Goal: Task Accomplishment & Management: Complete application form

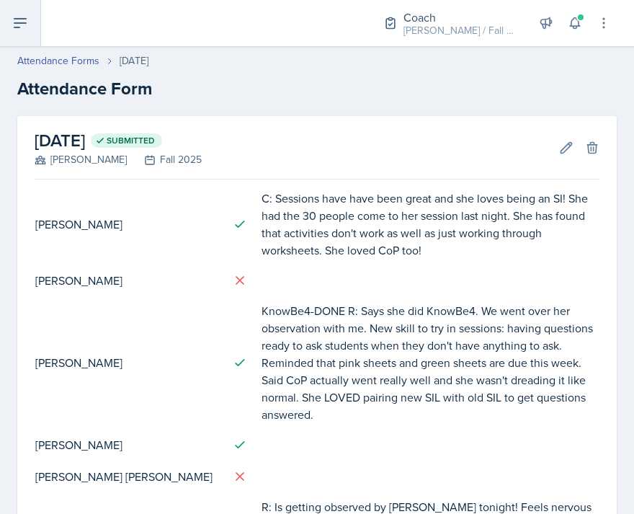
click at [20, 10] on button at bounding box center [20, 23] width 41 height 46
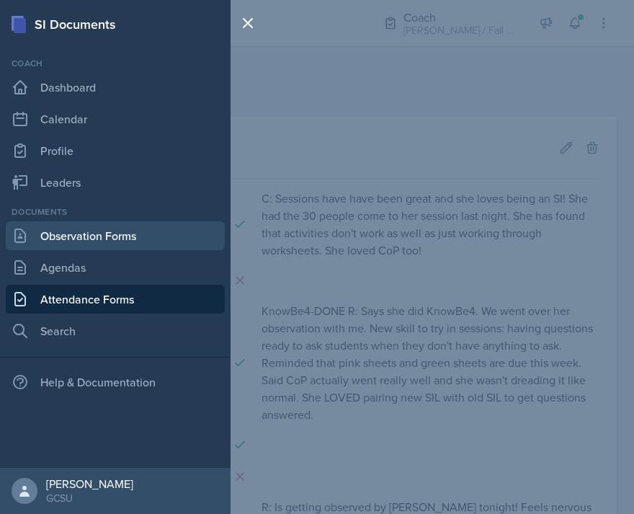
click at [69, 241] on link "Observation Forms" at bounding box center [115, 235] width 219 height 29
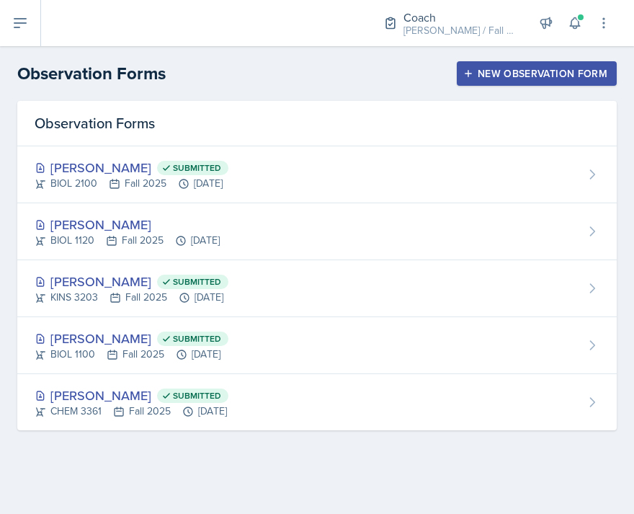
click at [475, 69] on div "New Observation Form" at bounding box center [536, 74] width 141 height 12
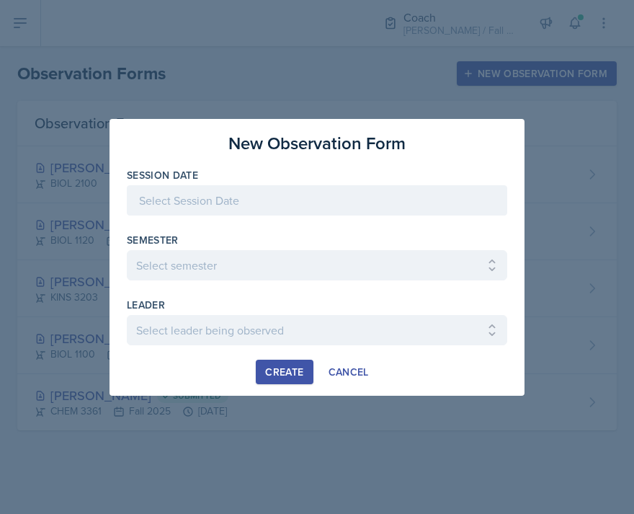
click at [230, 206] on div at bounding box center [317, 200] width 380 height 30
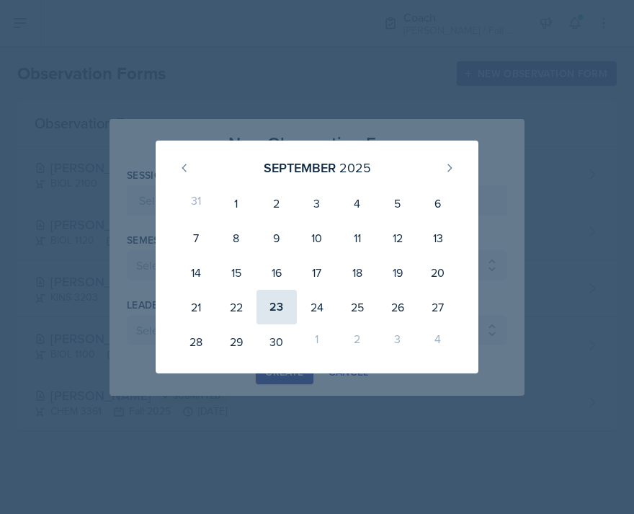
click at [274, 310] on div "23" at bounding box center [276, 307] width 40 height 35
type input "[DATE]"
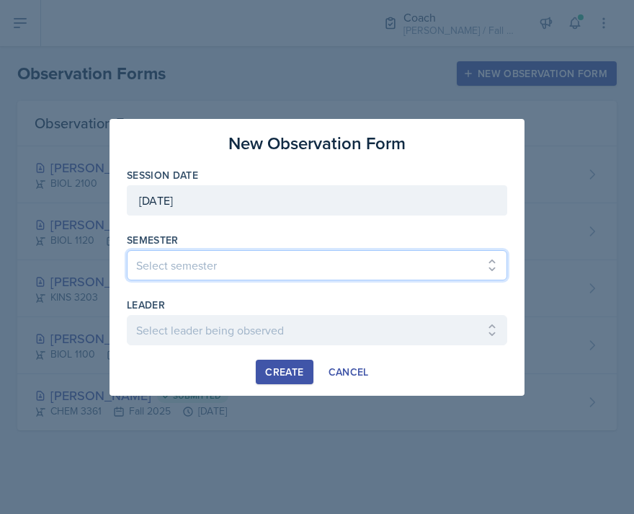
click at [203, 267] on select "Select semester All Spring 2020 Fall 2023 Spring 2019 Spring 2018 Fall 2017 Spr…" at bounding box center [317, 265] width 380 height 30
select select "986fdc3e-2246-4ffd-9cb8-78666de4ebed"
click at [127, 250] on select "Select semester All Spring 2020 Fall 2023 Spring 2019 Spring 2018 Fall 2017 Spr…" at bounding box center [317, 265] width 380 height 30
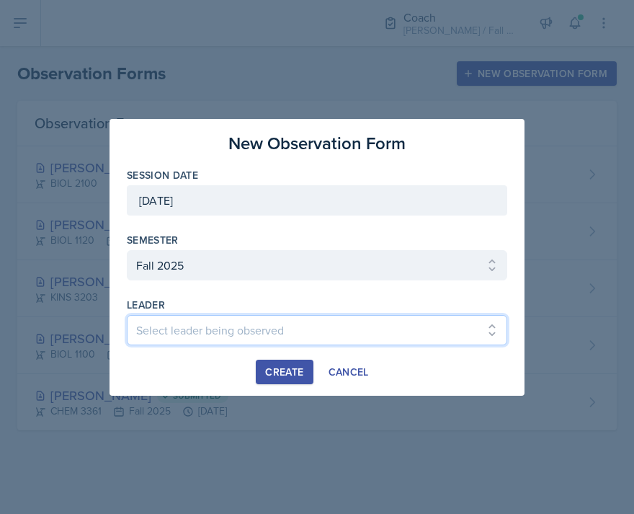
click at [215, 324] on select "Select leader being observed [PERSON_NAME] / MATH 1113 / [PERSON_NAME] [PERSON_…" at bounding box center [317, 330] width 380 height 30
select select "0c9d78bf-3648-4a94-8626-8a15560e5d36"
click at [127, 315] on select "Select leader being observed [PERSON_NAME] / MATH 1113 / [PERSON_NAME] [PERSON_…" at bounding box center [317, 330] width 380 height 30
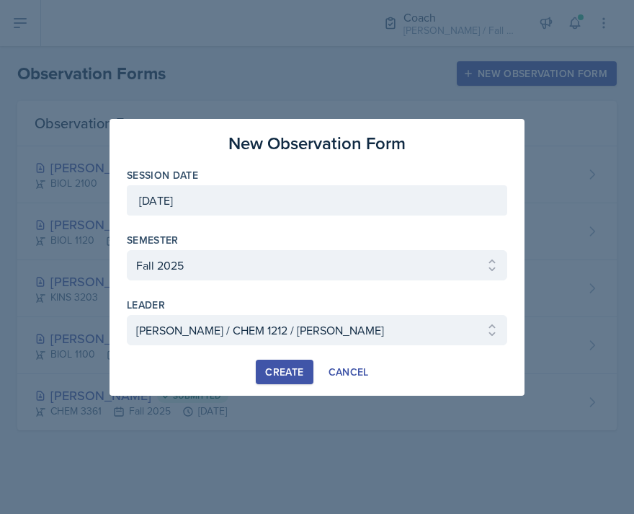
click at [280, 370] on div "Create" at bounding box center [284, 372] width 38 height 12
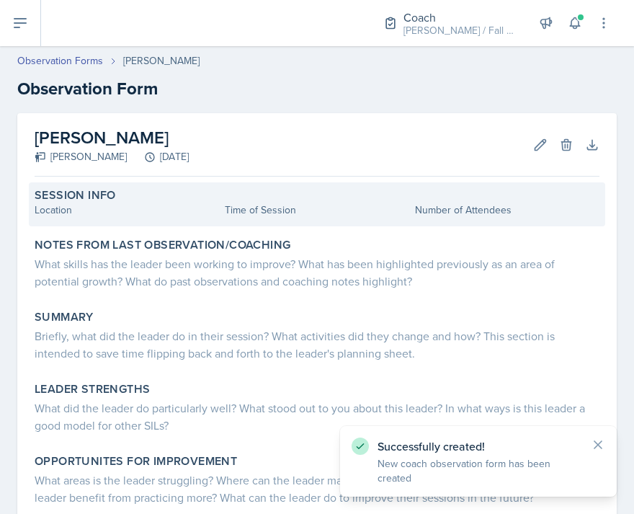
click at [71, 208] on div "Location" at bounding box center [127, 209] width 184 height 15
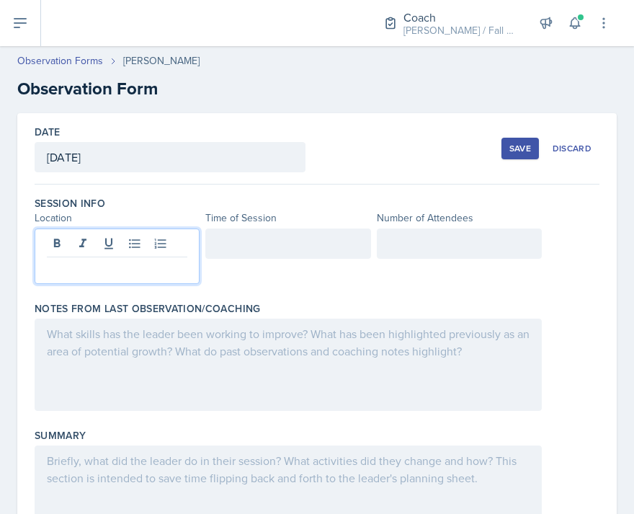
click at [99, 250] on div at bounding box center [117, 255] width 165 height 55
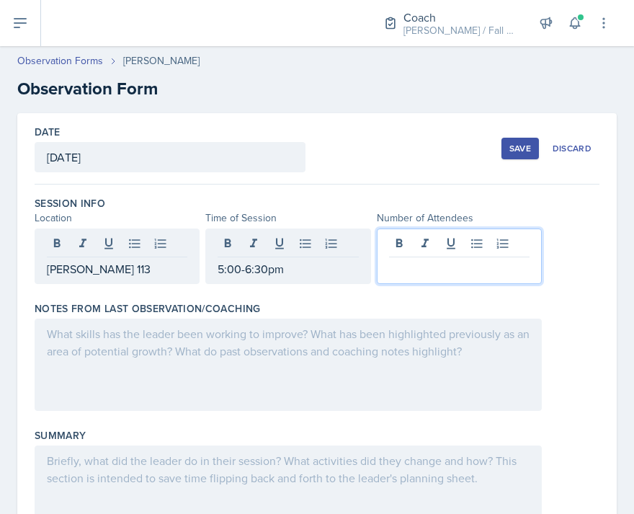
click at [124, 335] on div at bounding box center [288, 364] width 507 height 92
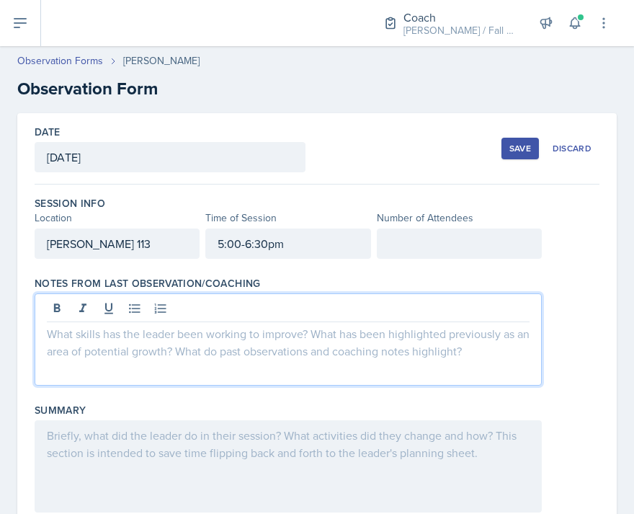
click at [522, 153] on div "Save" at bounding box center [520, 149] width 22 height 12
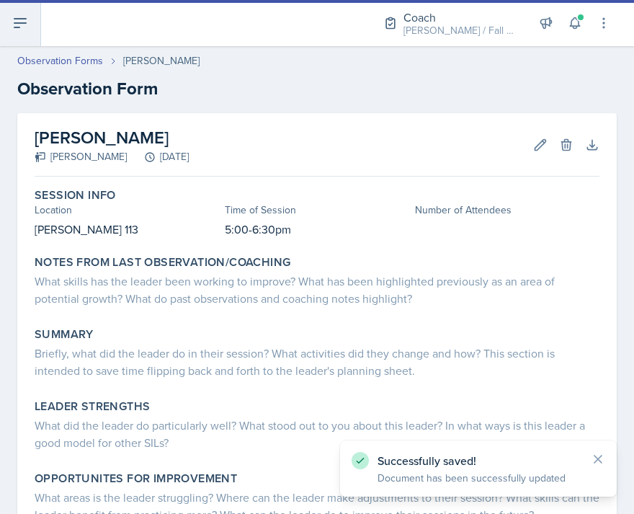
click at [10, 17] on button at bounding box center [20, 23] width 41 height 46
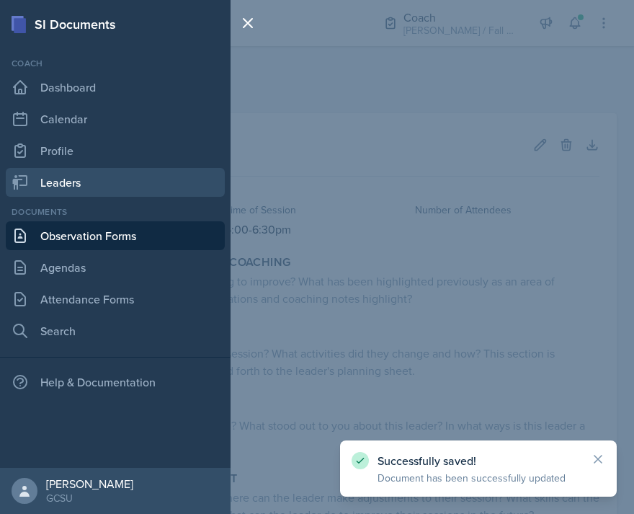
click at [88, 182] on link "Leaders" at bounding box center [115, 182] width 219 height 29
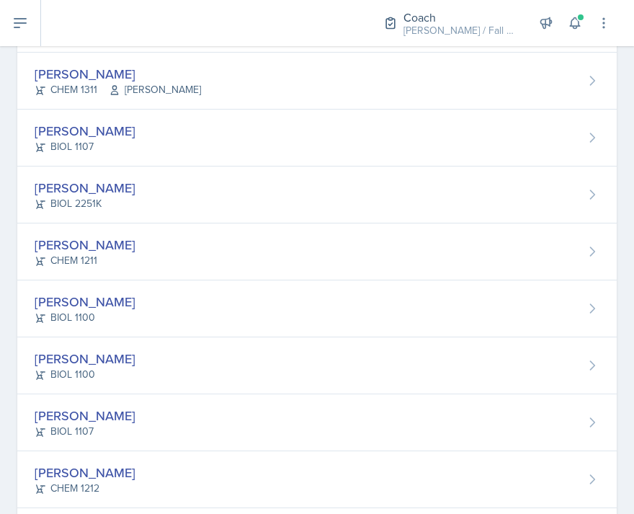
scroll to position [1055, 0]
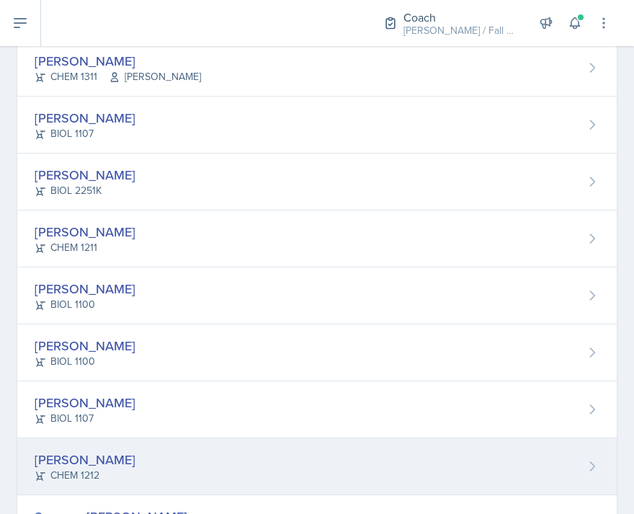
click at [158, 484] on div "[PERSON_NAME] CHEM 1212" at bounding box center [316, 466] width 599 height 57
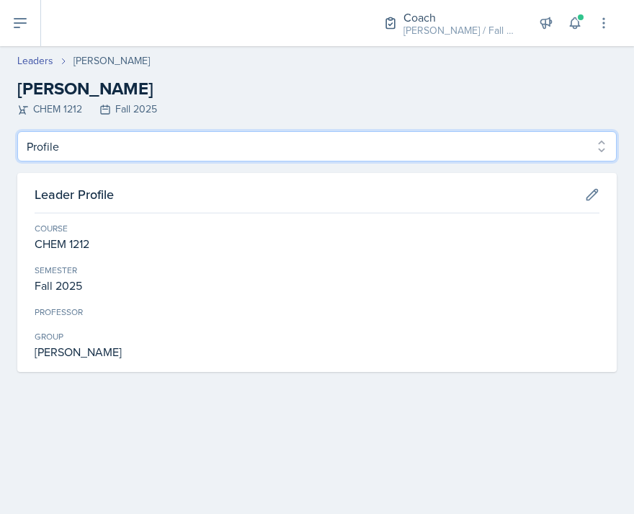
click at [594, 143] on select "Profile Planning Sheets Observation Forms Uploads" at bounding box center [316, 146] width 599 height 30
select select "Planning Sheets"
click at [17, 131] on select "Profile Planning Sheets Observation Forms Uploads" at bounding box center [316, 146] width 599 height 30
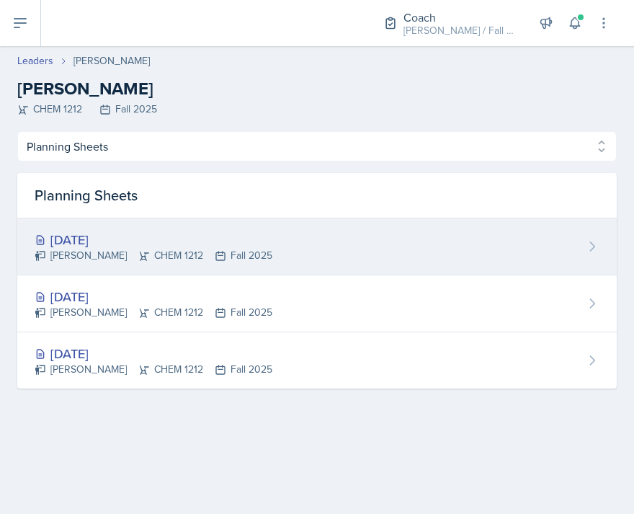
click at [153, 246] on div "[DATE]" at bounding box center [154, 239] width 238 height 19
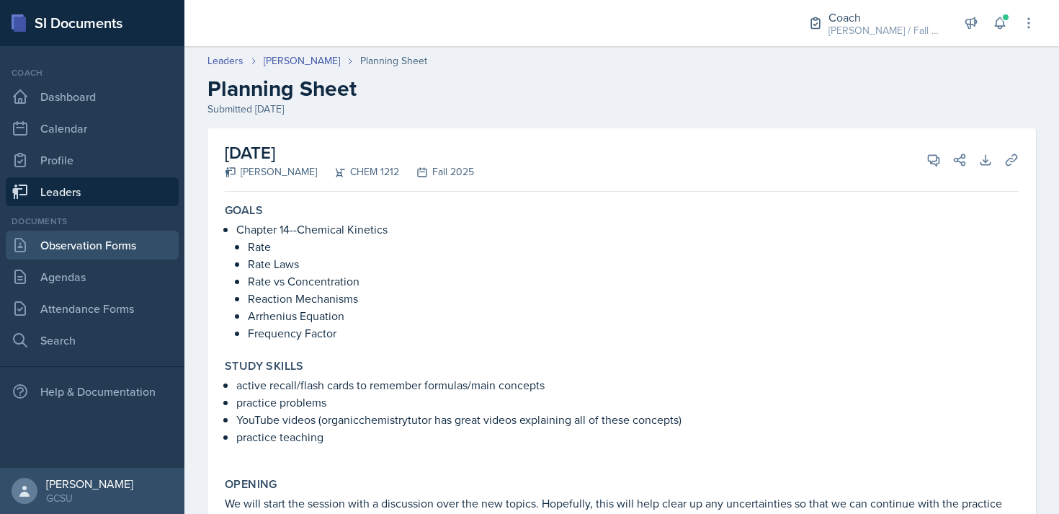
click at [95, 246] on link "Observation Forms" at bounding box center [92, 245] width 173 height 29
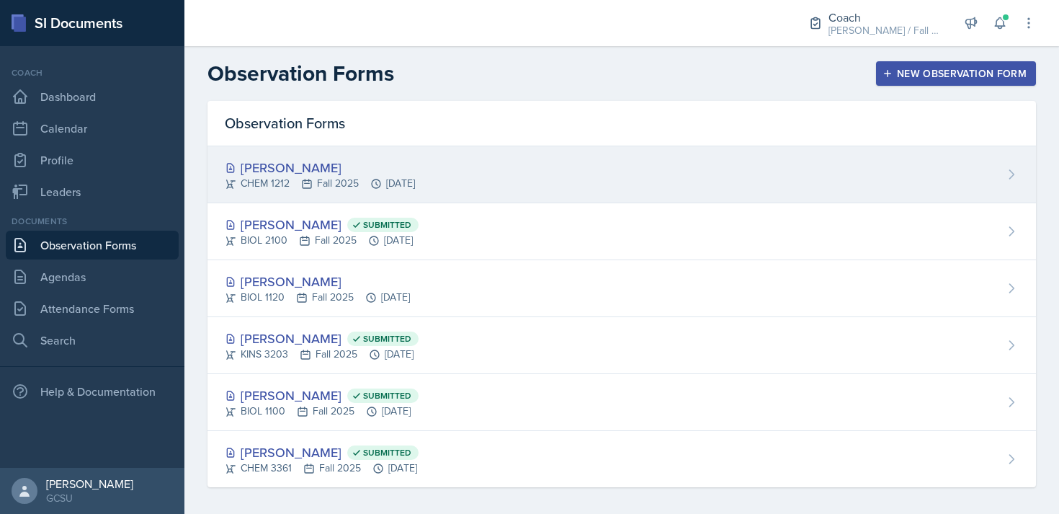
click at [415, 164] on div "[PERSON_NAME]" at bounding box center [320, 167] width 190 height 19
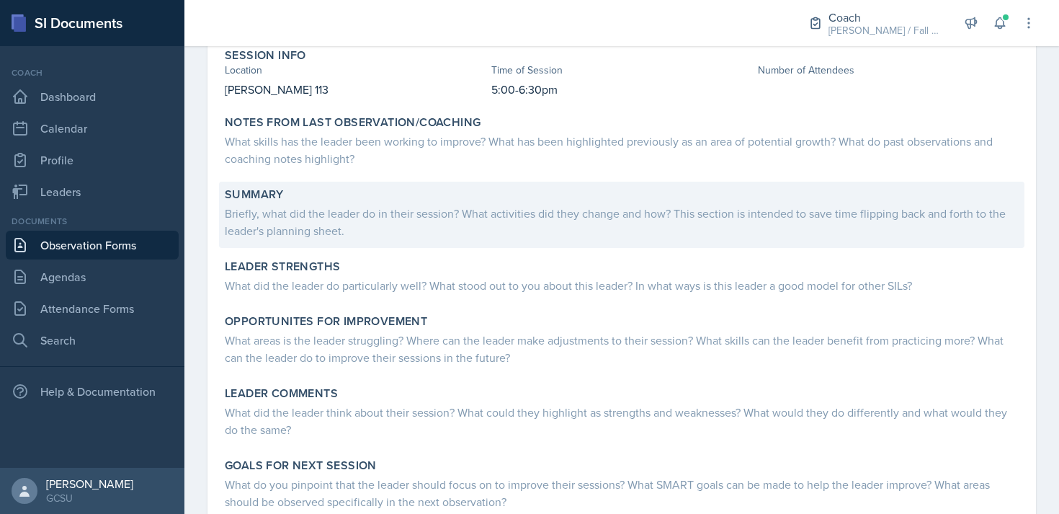
scroll to position [145, 0]
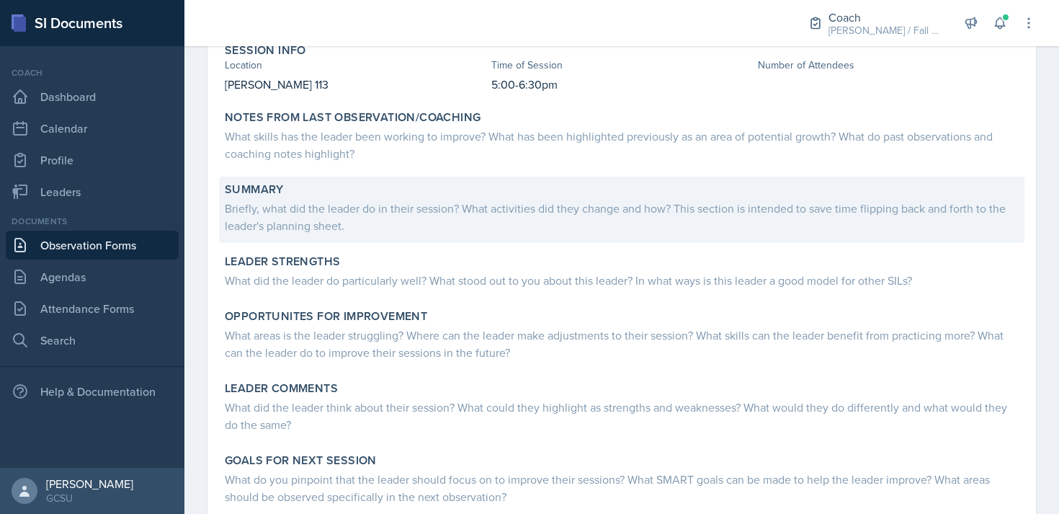
click at [302, 228] on div "Briefly, what did the leader do in their session? What activities did they chan…" at bounding box center [622, 217] width 794 height 35
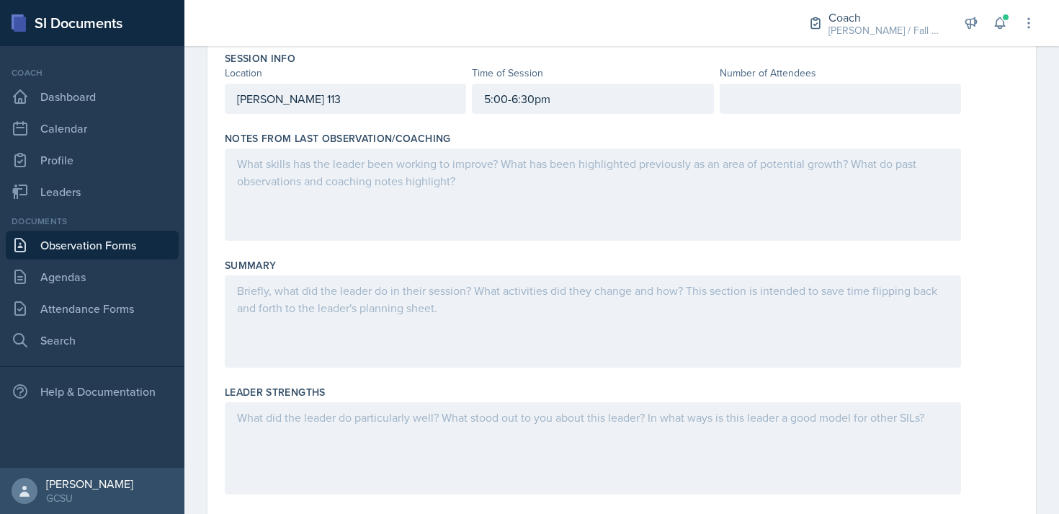
click at [287, 191] on div at bounding box center [593, 194] width 736 height 92
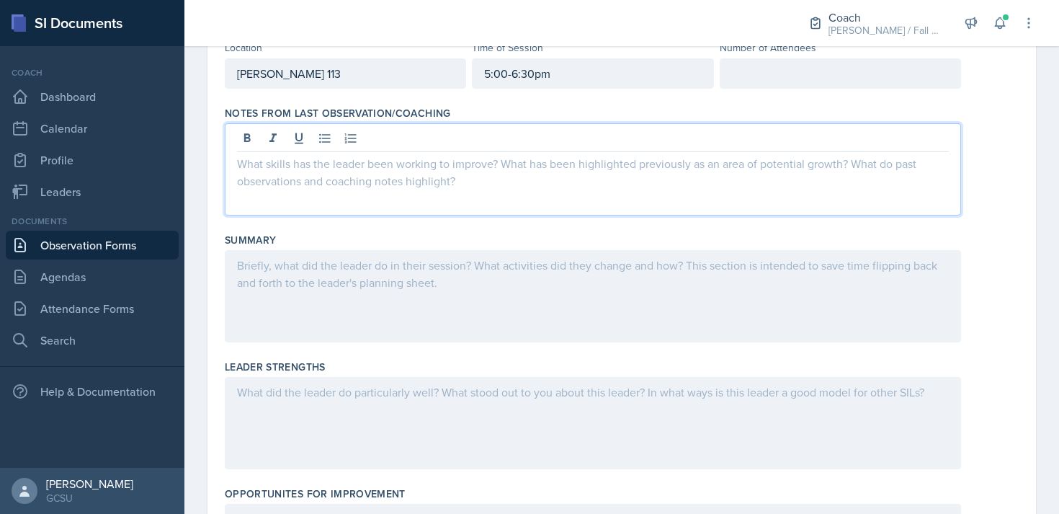
click at [298, 292] on div at bounding box center [593, 296] width 736 height 92
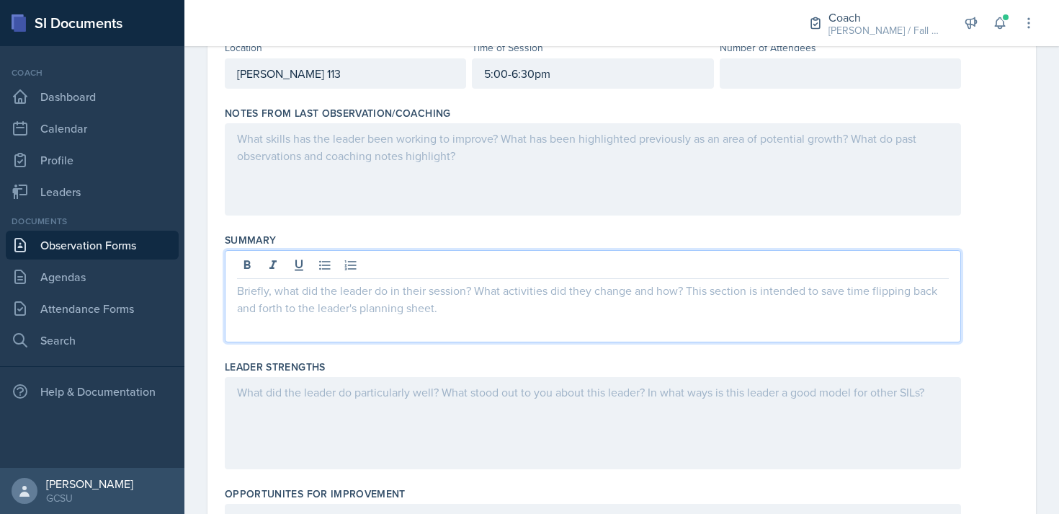
scroll to position [195, 0]
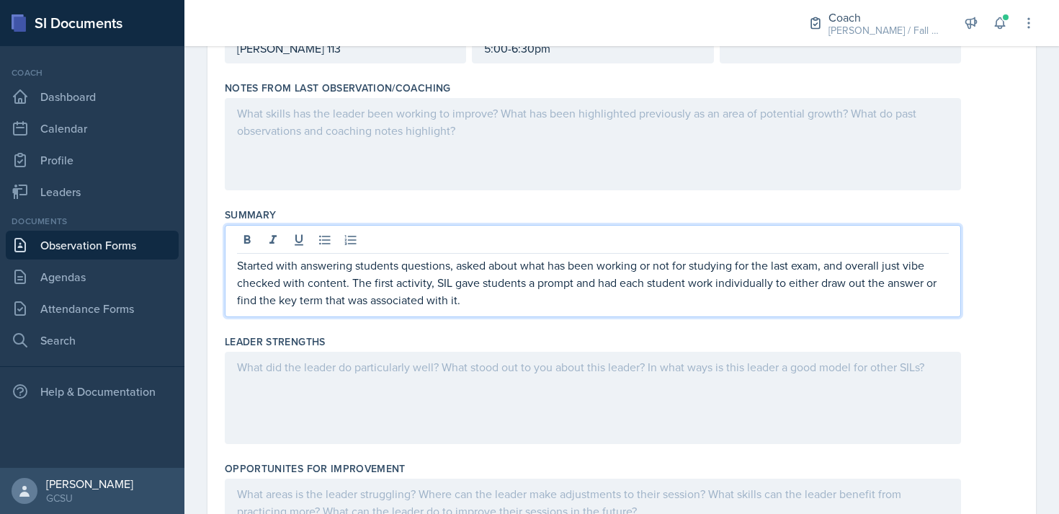
click at [355, 402] on div at bounding box center [593, 398] width 736 height 92
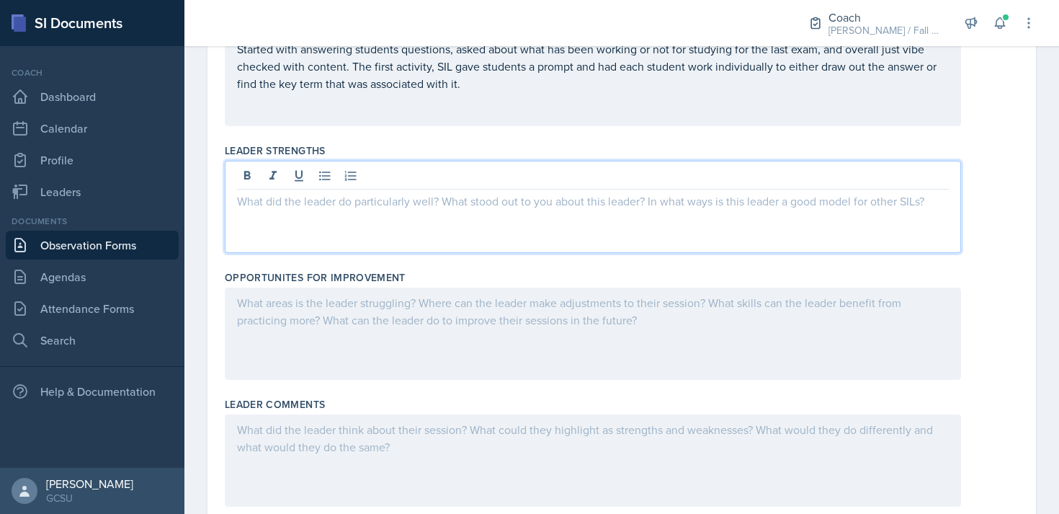
scroll to position [393, 0]
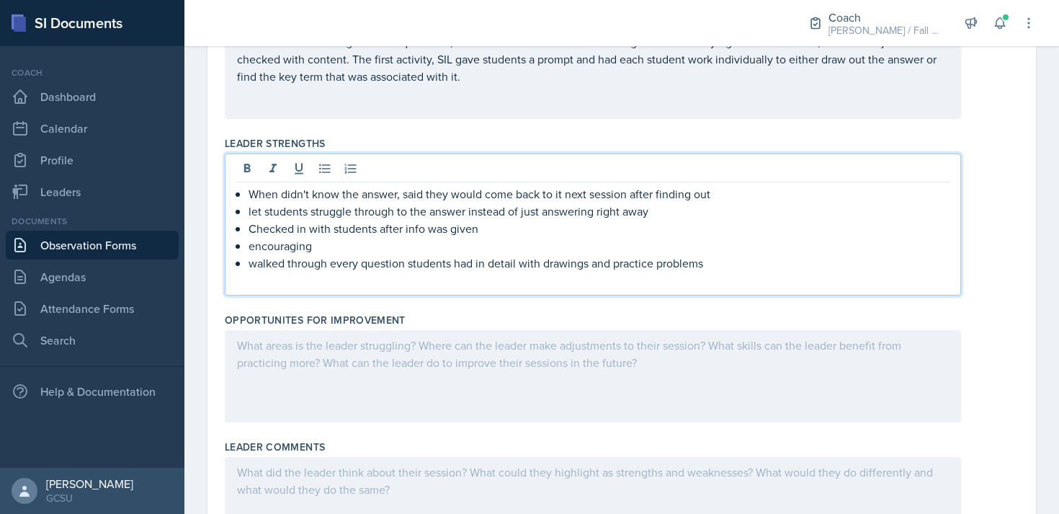
click at [633, 269] on p "walked through every question students had in detail with drawings and practice…" at bounding box center [599, 262] width 700 height 17
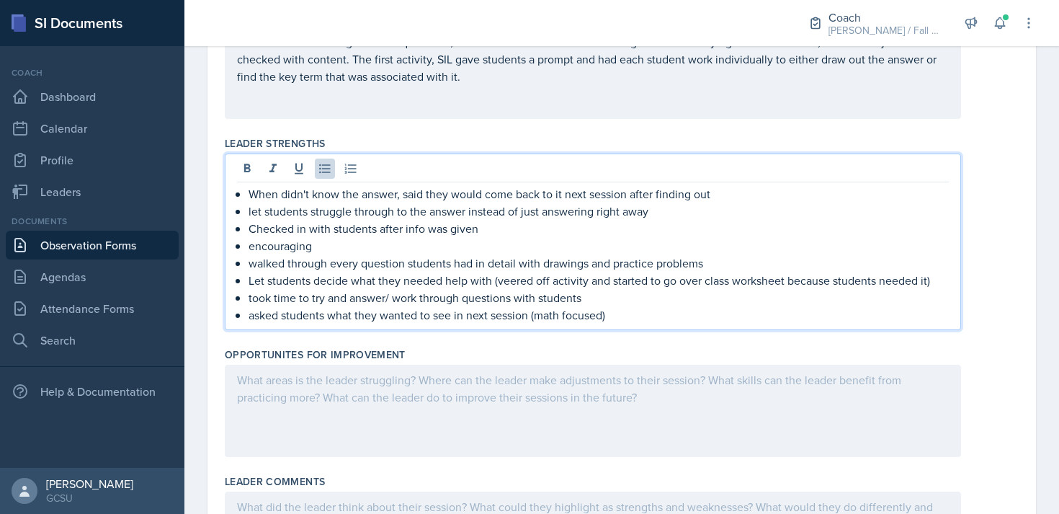
click at [532, 380] on div at bounding box center [593, 411] width 736 height 92
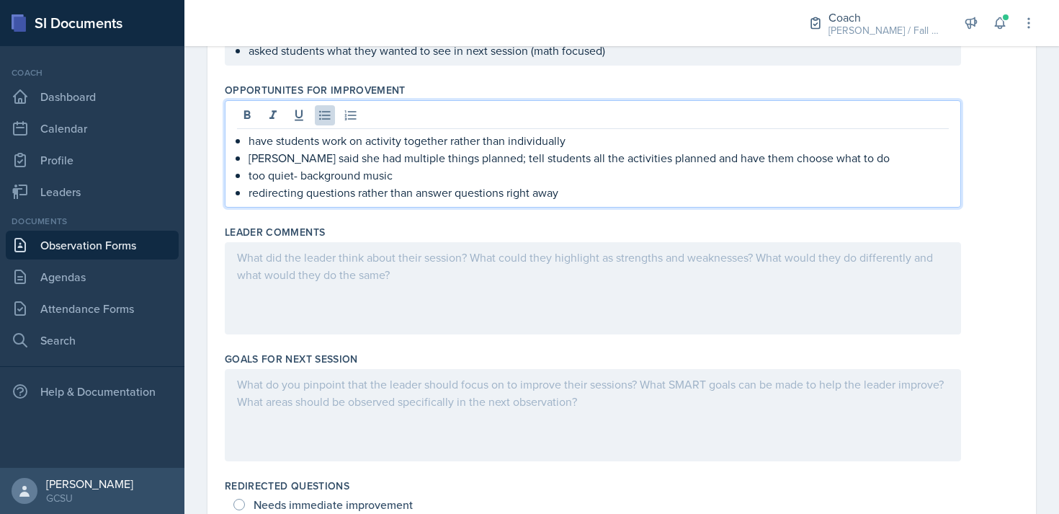
click at [438, 285] on div at bounding box center [593, 288] width 736 height 92
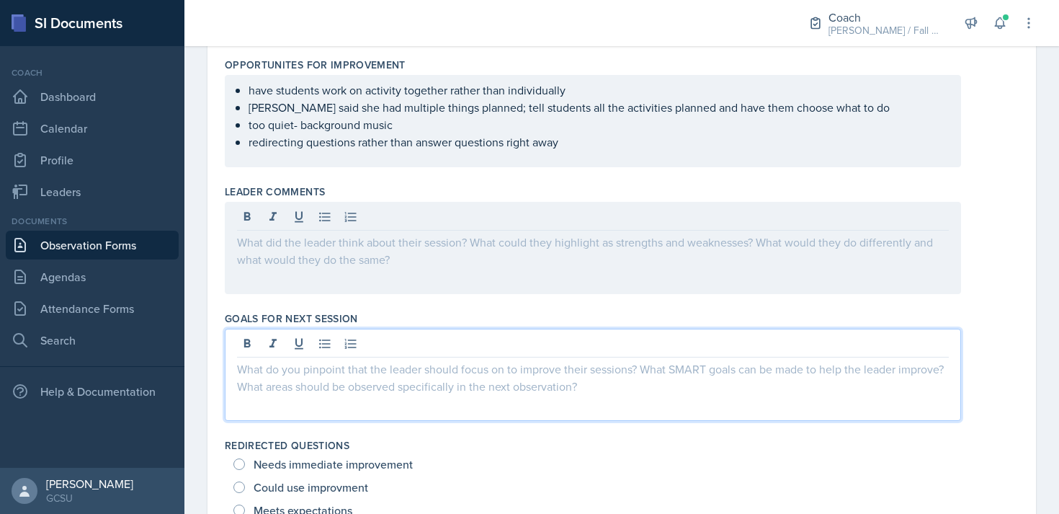
click at [380, 340] on div at bounding box center [593, 375] width 736 height 92
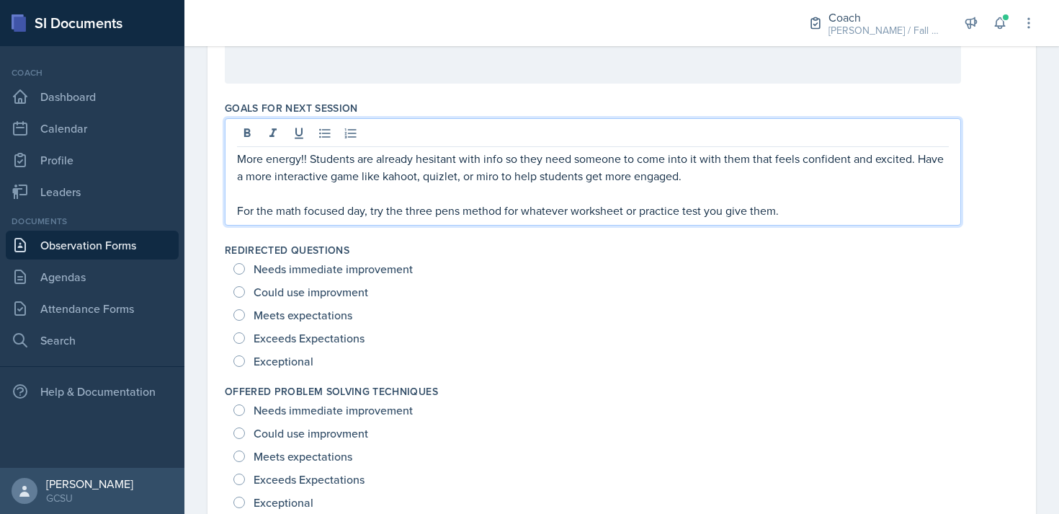
scroll to position [892, 0]
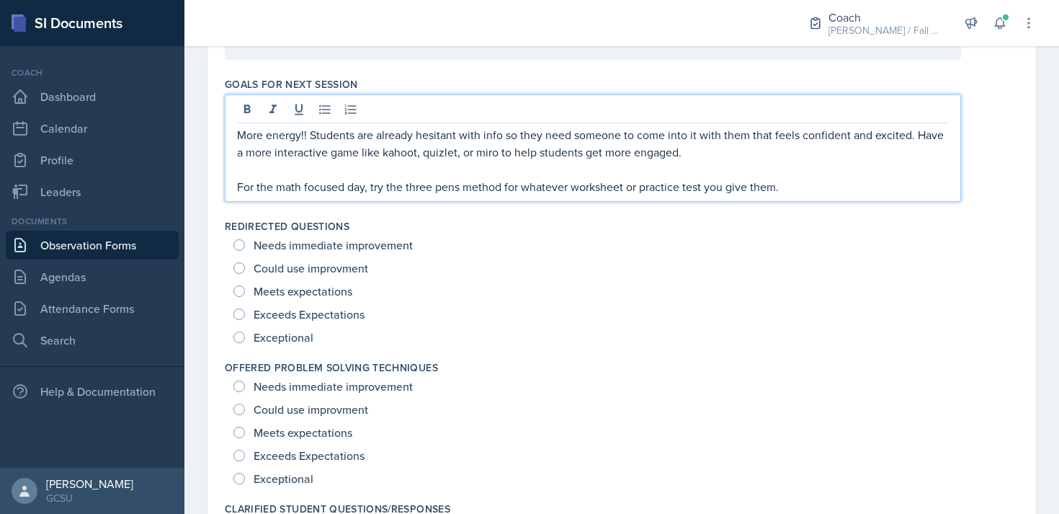
click at [289, 338] on span "Exceptional" at bounding box center [284, 337] width 60 height 14
click at [245, 338] on input "Exceptional" at bounding box center [239, 337] width 12 height 12
radio input "true"
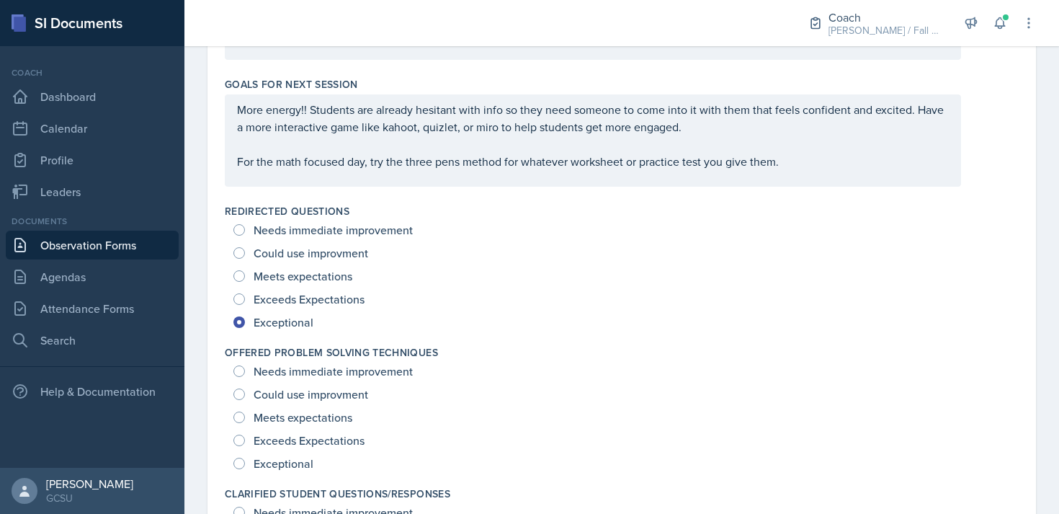
click at [298, 465] on span "Exceptional" at bounding box center [284, 463] width 60 height 14
click at [245, 465] on input "Exceptional" at bounding box center [239, 463] width 12 height 12
radio input "true"
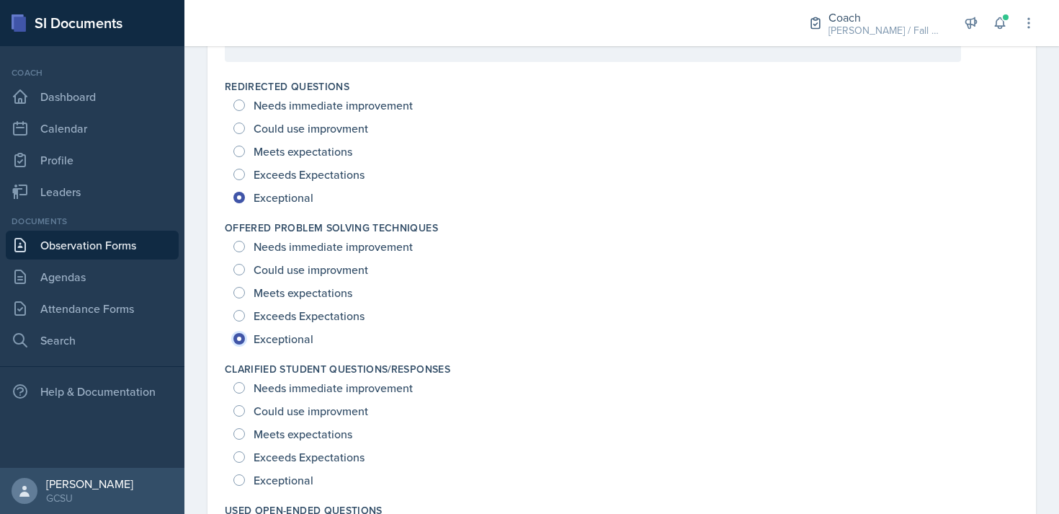
scroll to position [1091, 0]
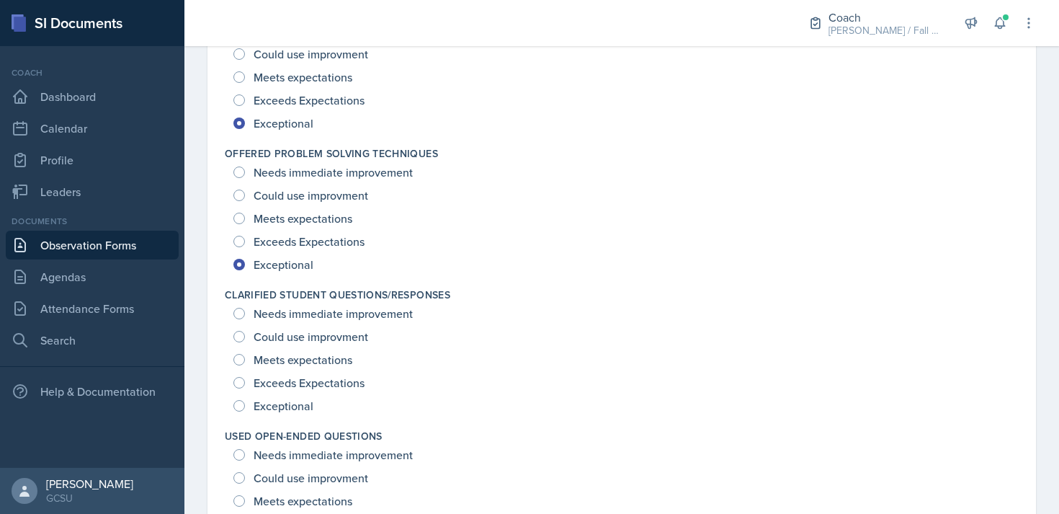
click at [285, 411] on span "Exceptional" at bounding box center [284, 405] width 60 height 14
click at [245, 411] on input "Exceptional" at bounding box center [239, 406] width 12 height 12
radio input "true"
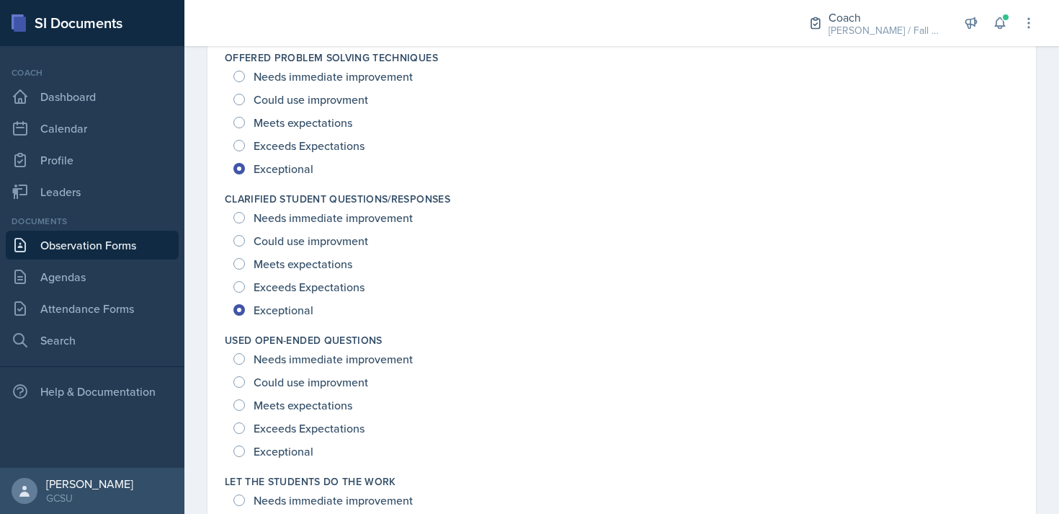
click at [293, 447] on span "Exceptional" at bounding box center [284, 451] width 60 height 14
click at [245, 447] on input "Exceptional" at bounding box center [239, 451] width 12 height 12
radio input "true"
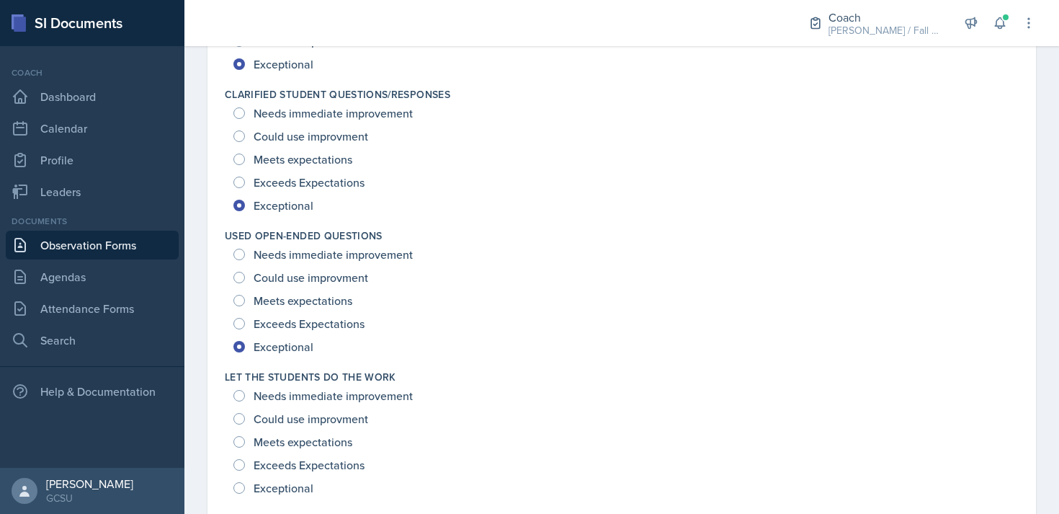
click at [292, 486] on span "Exceptional" at bounding box center [284, 488] width 60 height 14
click at [245, 486] on input "Exceptional" at bounding box center [239, 488] width 12 height 12
radio input "true"
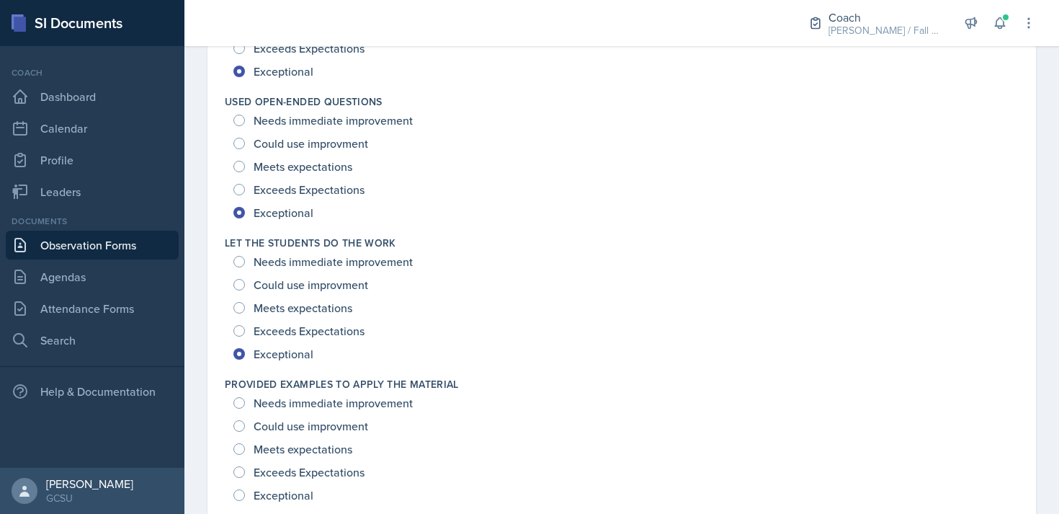
click at [292, 488] on span "Exceptional" at bounding box center [284, 495] width 60 height 14
click at [245, 489] on input "Exceptional" at bounding box center [239, 495] width 12 height 12
radio input "true"
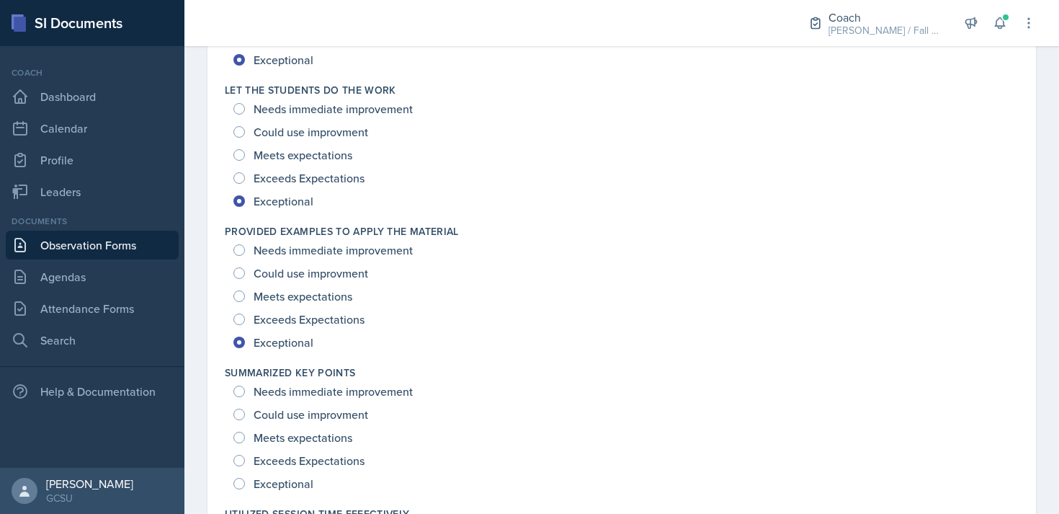
click at [292, 486] on span "Exceptional" at bounding box center [284, 483] width 60 height 14
click at [245, 486] on input "Exceptional" at bounding box center [239, 484] width 12 height 12
radio input "true"
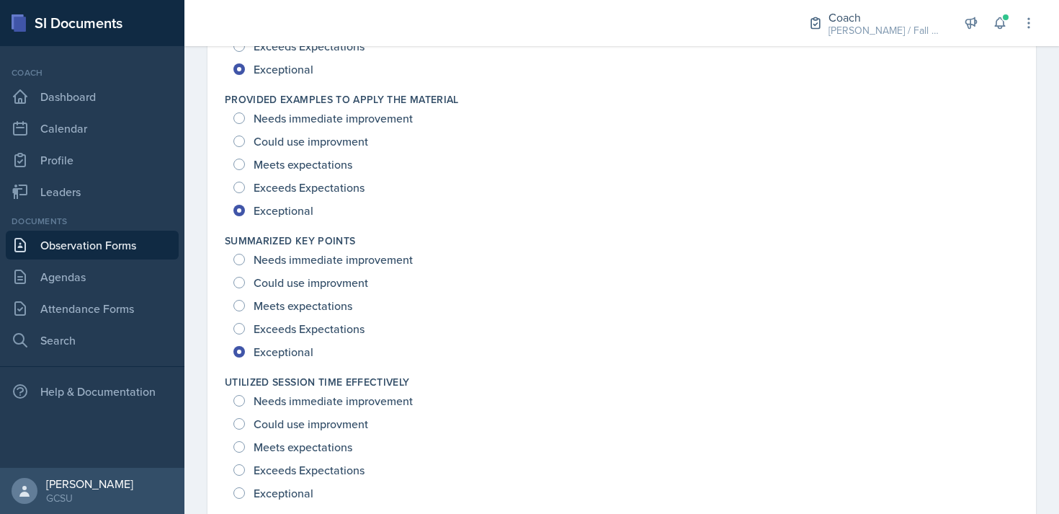
click at [292, 486] on span "Exceptional" at bounding box center [284, 493] width 60 height 14
click at [245, 487] on input "Exceptional" at bounding box center [239, 493] width 12 height 12
radio input "true"
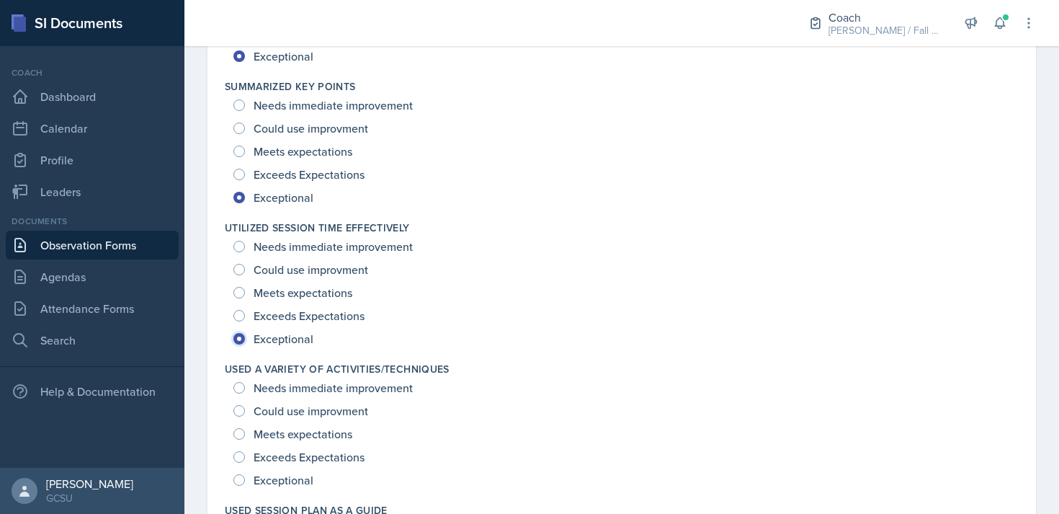
scroll to position [1864, 0]
click at [292, 486] on span "Exceptional" at bounding box center [284, 479] width 60 height 14
click at [245, 485] on input "Exceptional" at bounding box center [239, 479] width 12 height 12
radio input "true"
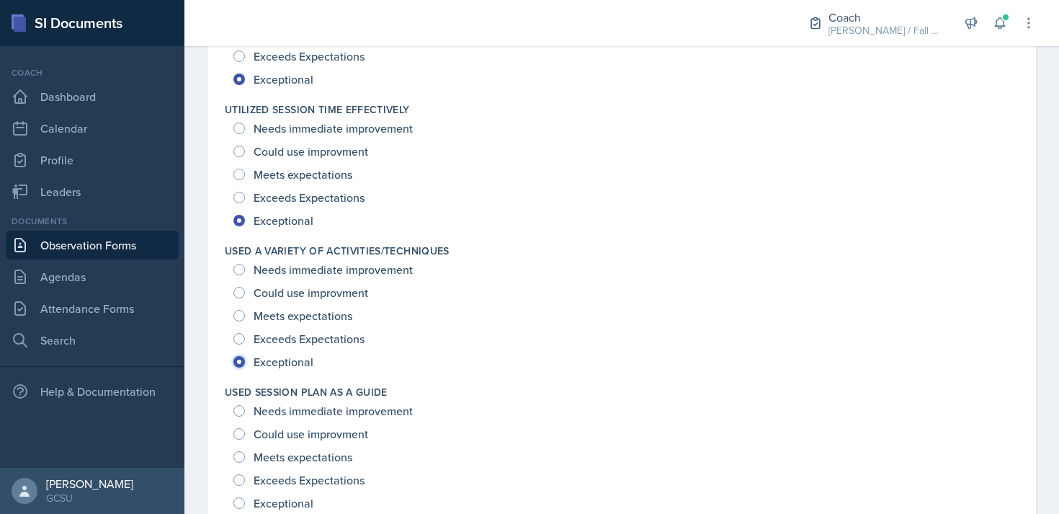
scroll to position [2057, 0]
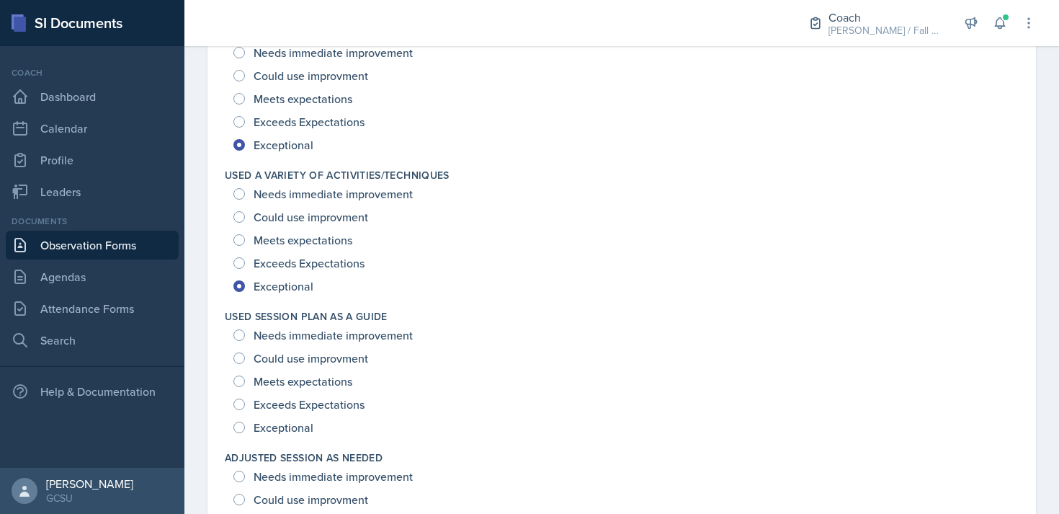
click at [299, 414] on div "Exceeds Expectations" at bounding box center [300, 404] width 134 height 23
click at [301, 423] on span "Exceptional" at bounding box center [284, 427] width 60 height 14
click at [245, 423] on input "Exceptional" at bounding box center [239, 427] width 12 height 12
radio input "true"
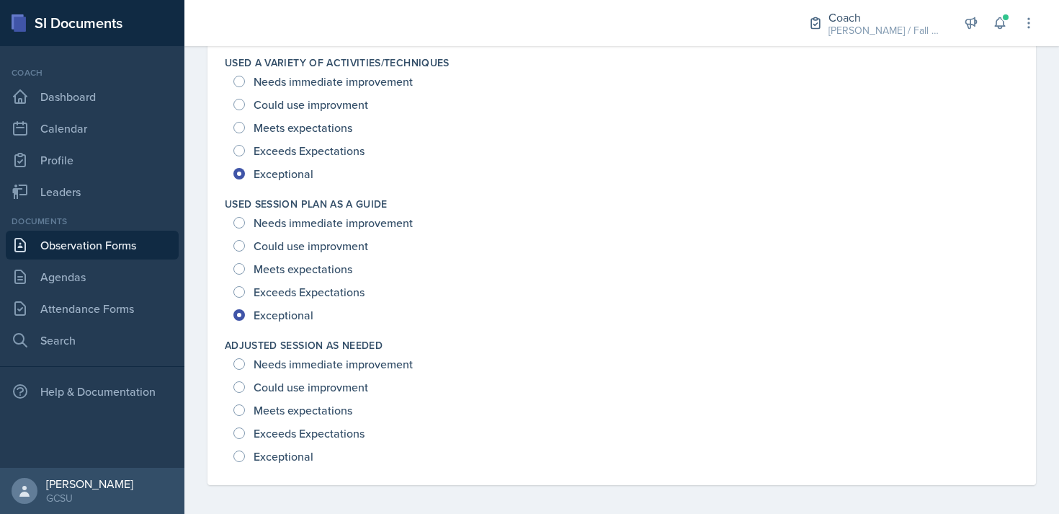
click at [307, 460] on span "Exceptional" at bounding box center [284, 456] width 60 height 14
click at [245, 460] on input "Exceptional" at bounding box center [239, 456] width 12 height 12
radio input "true"
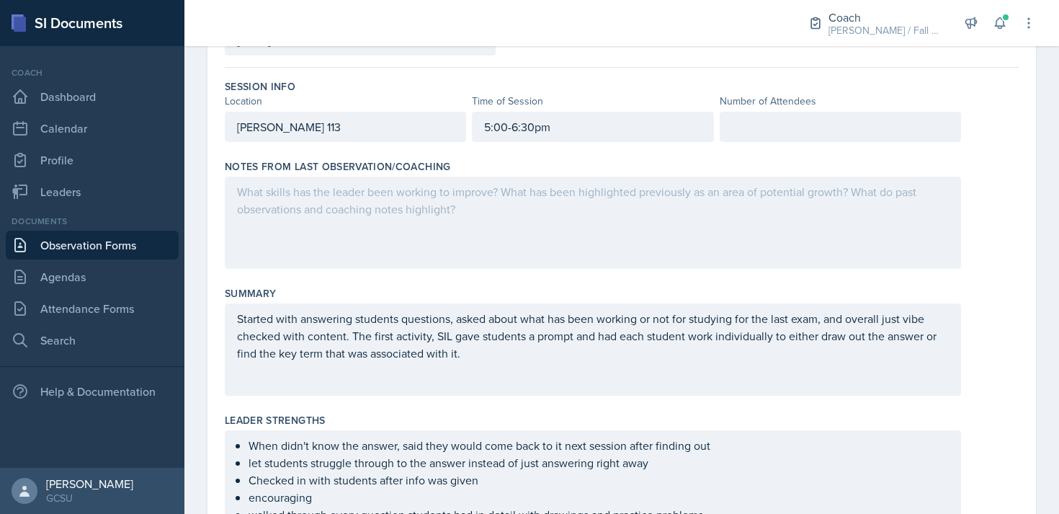
scroll to position [102, 0]
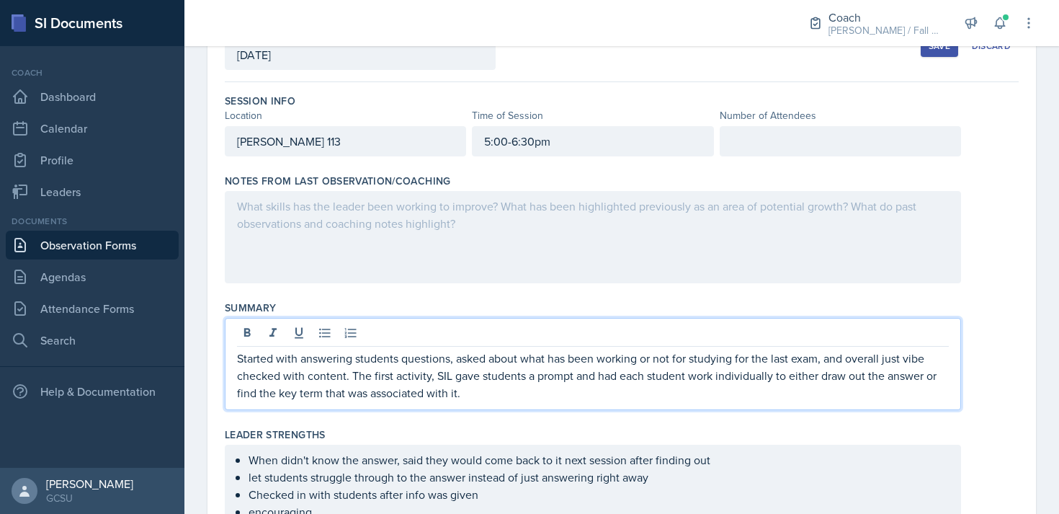
click at [522, 372] on p "Started with answering students questions, asked about what has been working or…" at bounding box center [593, 375] width 712 height 52
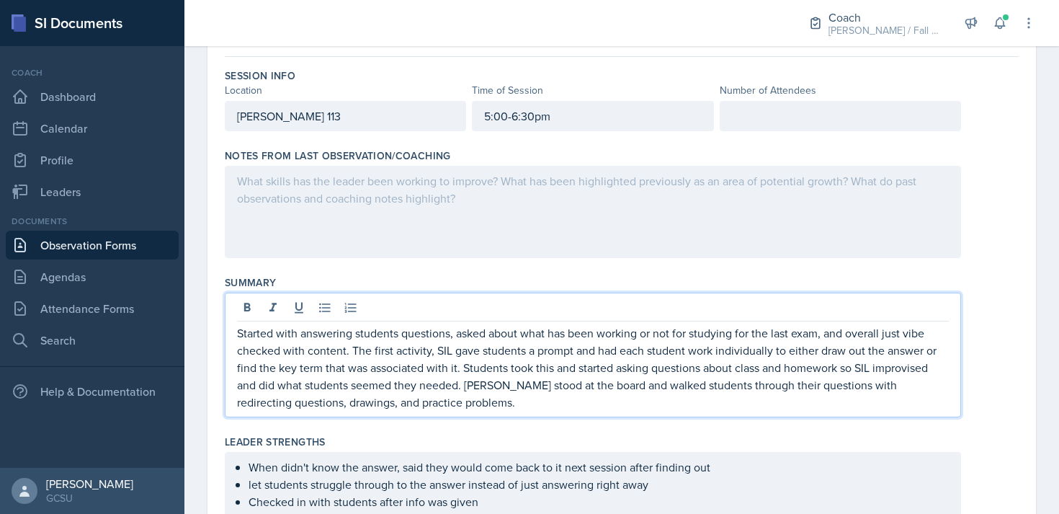
click at [633, 113] on p at bounding box center [840, 115] width 217 height 17
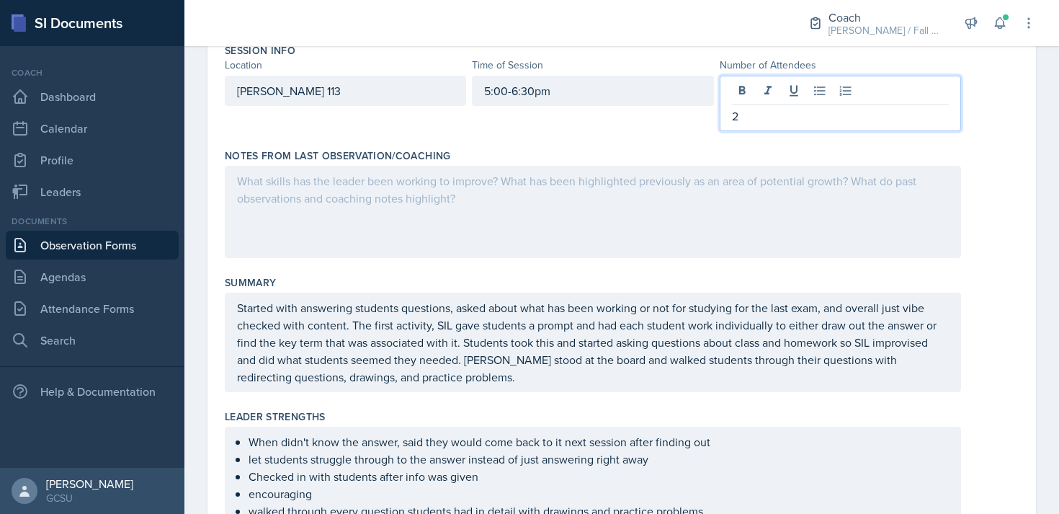
click at [554, 226] on div at bounding box center [593, 212] width 736 height 92
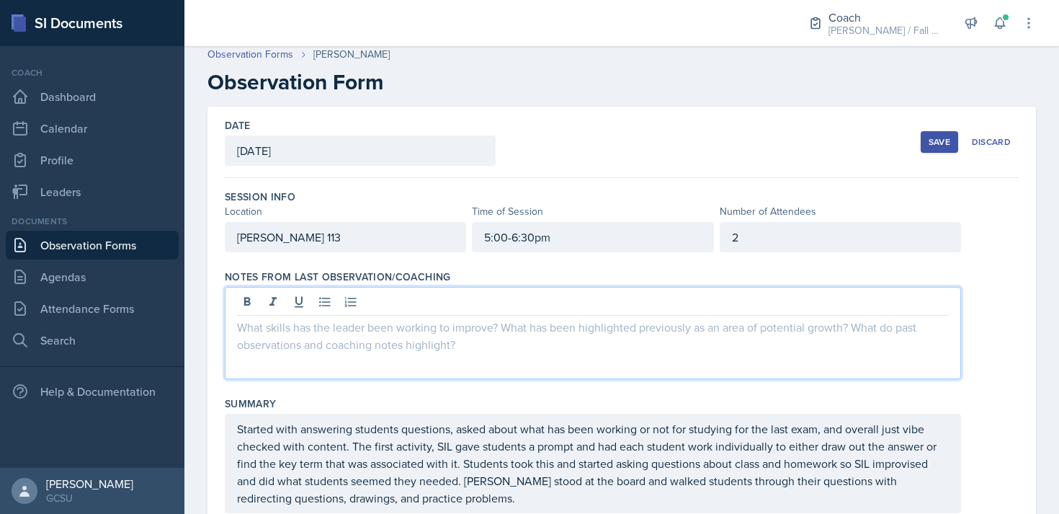
scroll to position [0, 0]
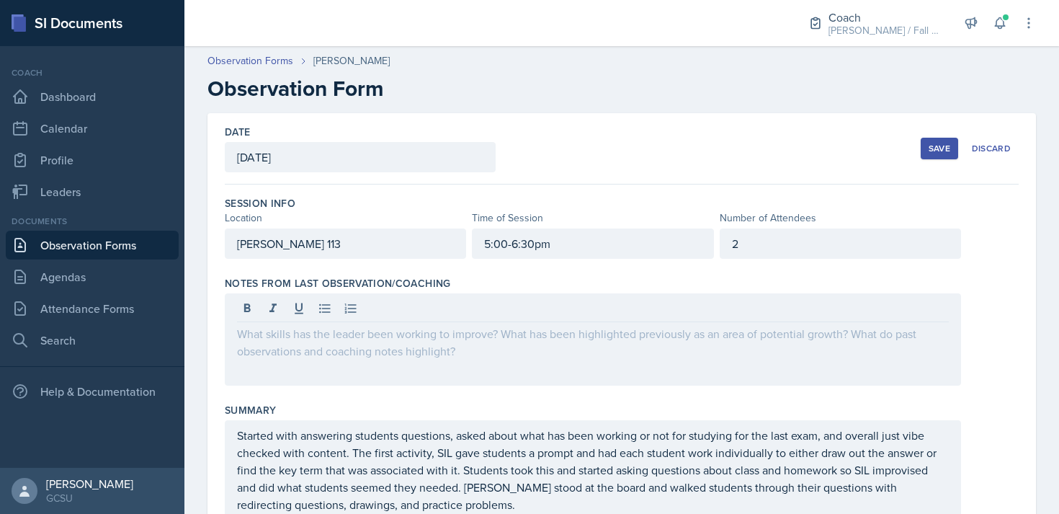
click at [633, 146] on div "Save" at bounding box center [940, 149] width 22 height 12
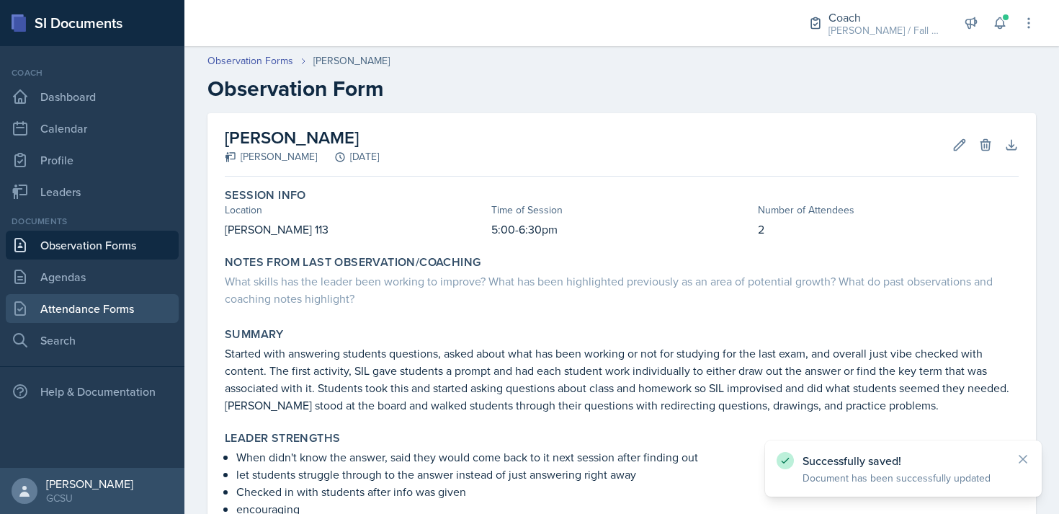
click at [105, 313] on link "Attendance Forms" at bounding box center [92, 308] width 173 height 29
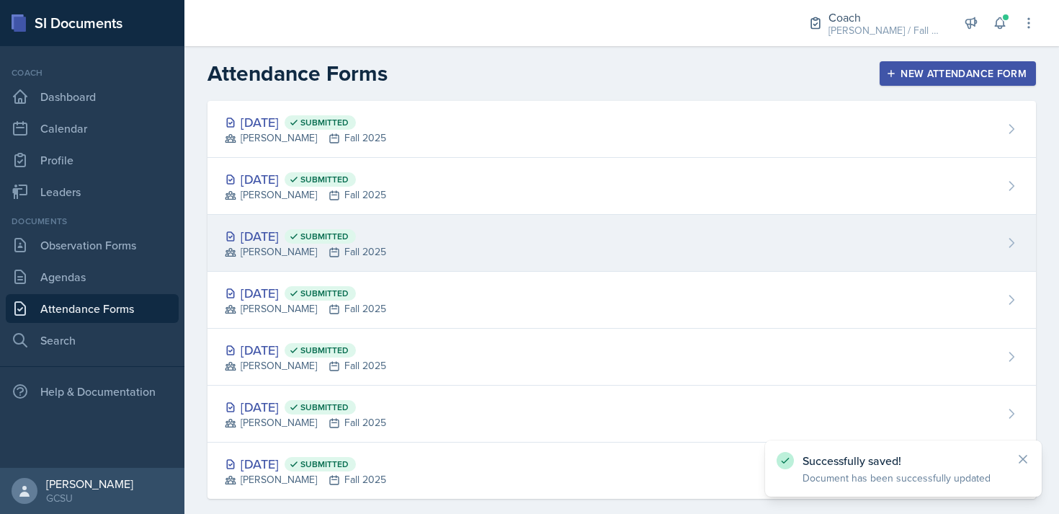
click at [411, 233] on div "[DATE] Submitted [PERSON_NAME] Fall 2025" at bounding box center [621, 243] width 828 height 57
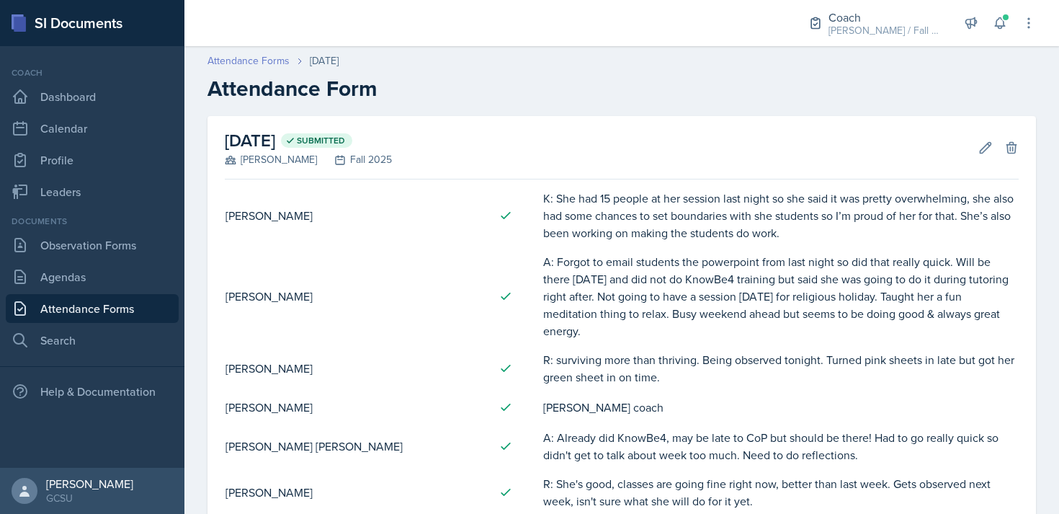
click at [269, 60] on link "Attendance Forms" at bounding box center [248, 60] width 82 height 15
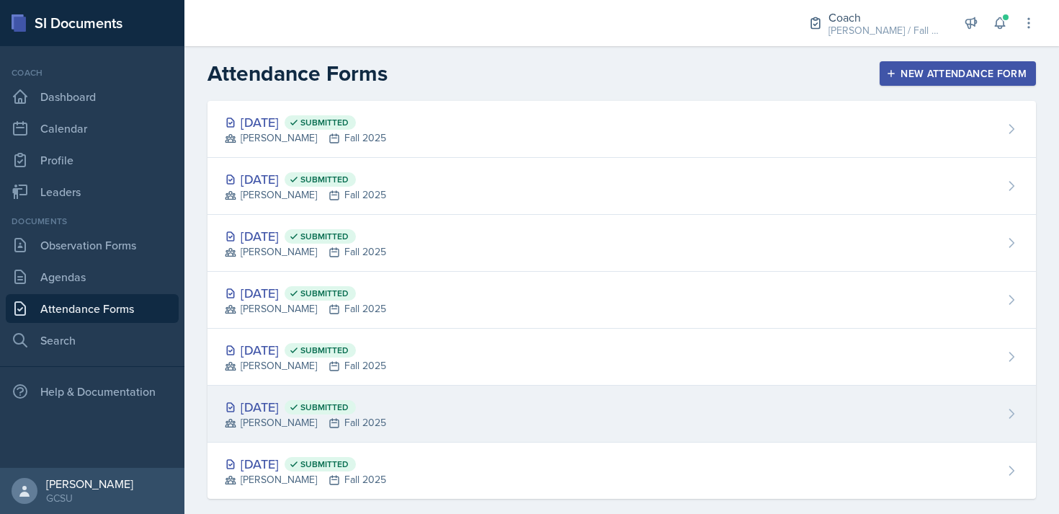
scroll to position [19, 0]
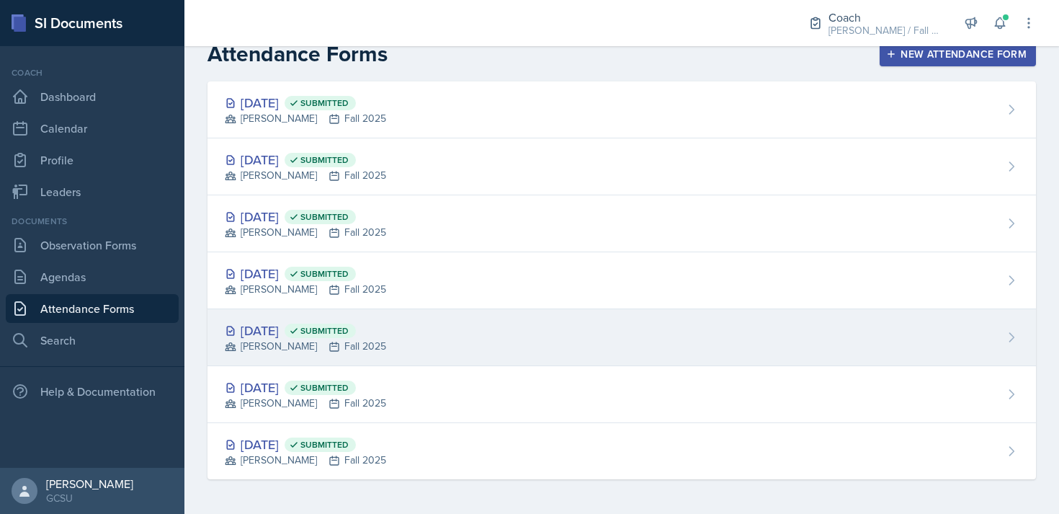
click at [475, 341] on div "[DATE] Submitted [PERSON_NAME] Fall 2025" at bounding box center [621, 337] width 828 height 57
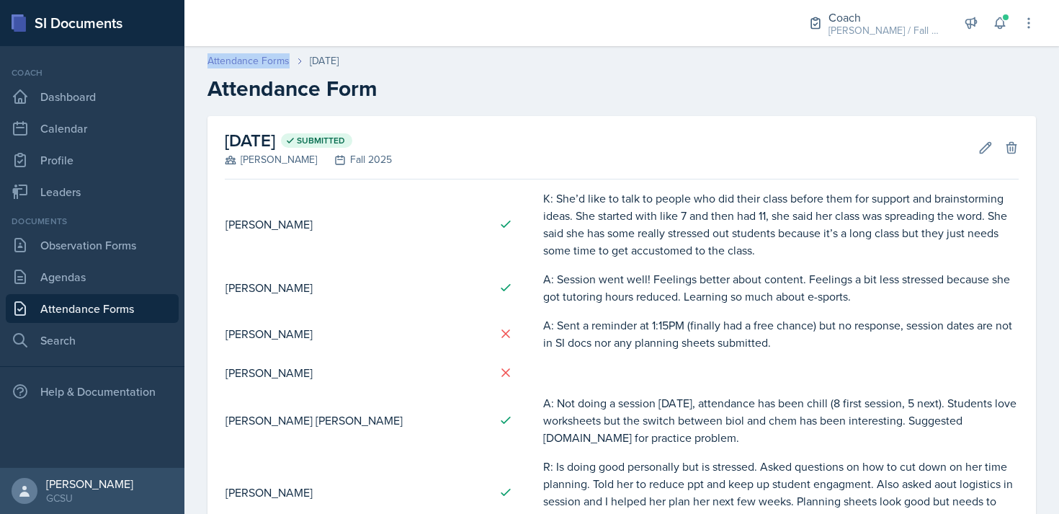
click at [256, 58] on link "Attendance Forms" at bounding box center [248, 60] width 82 height 15
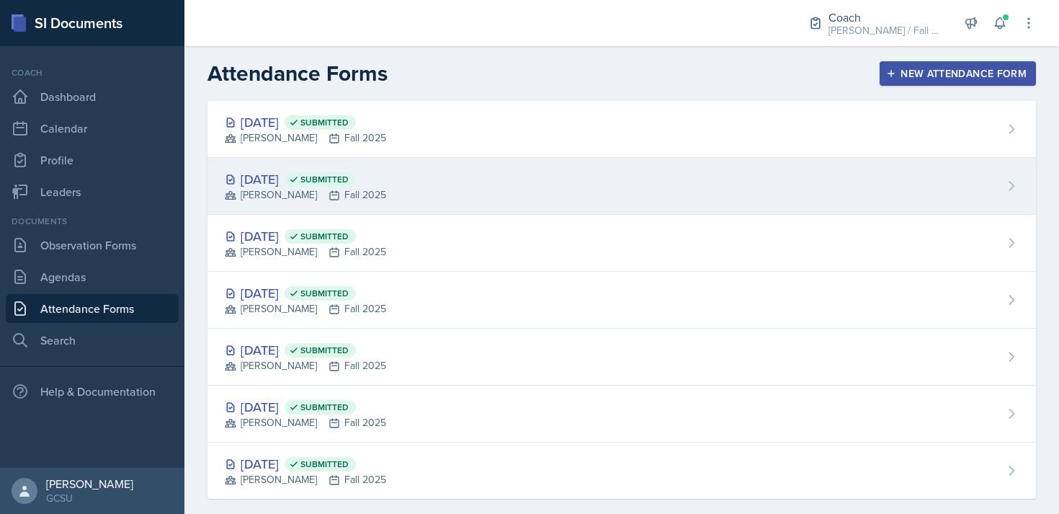
click at [445, 198] on div "[DATE] Submitted [PERSON_NAME] Fall 2025" at bounding box center [621, 186] width 828 height 57
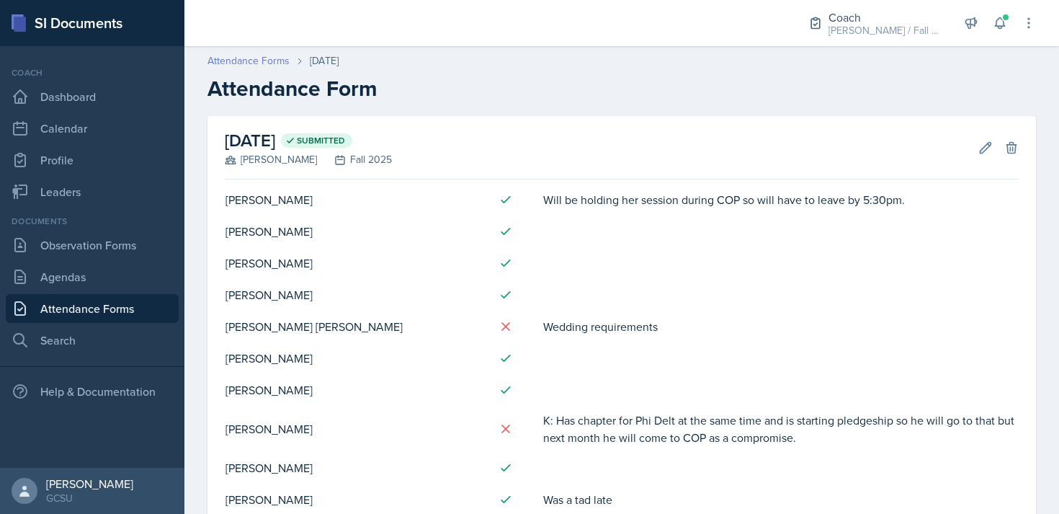
click at [264, 61] on link "Attendance Forms" at bounding box center [248, 60] width 82 height 15
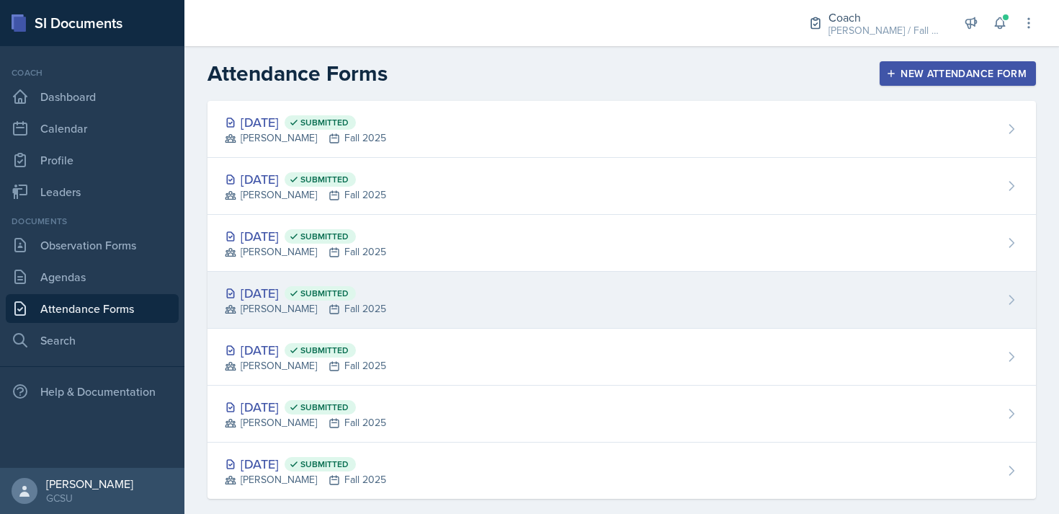
click at [445, 315] on div "[DATE] Submitted [PERSON_NAME] Fall 2025" at bounding box center [621, 300] width 828 height 57
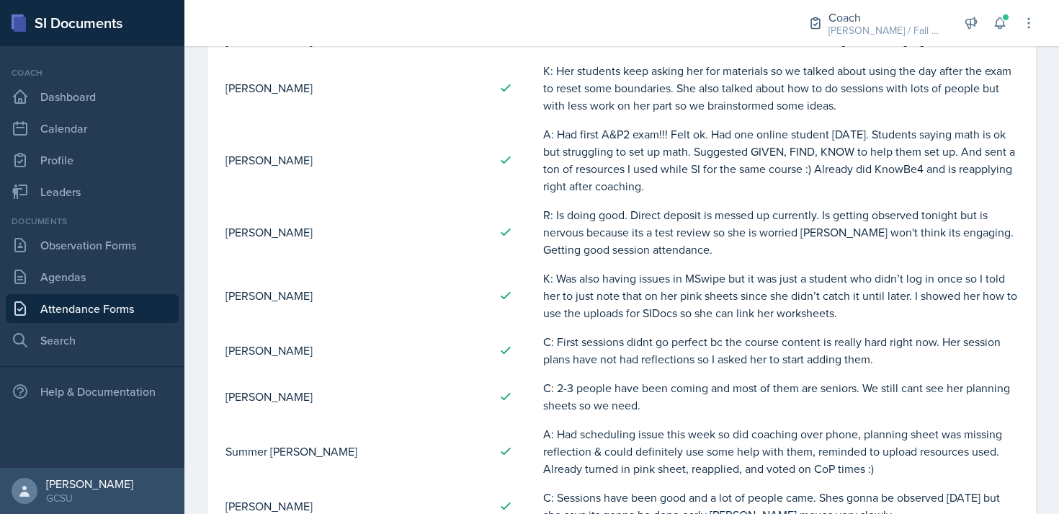
scroll to position [1178, 0]
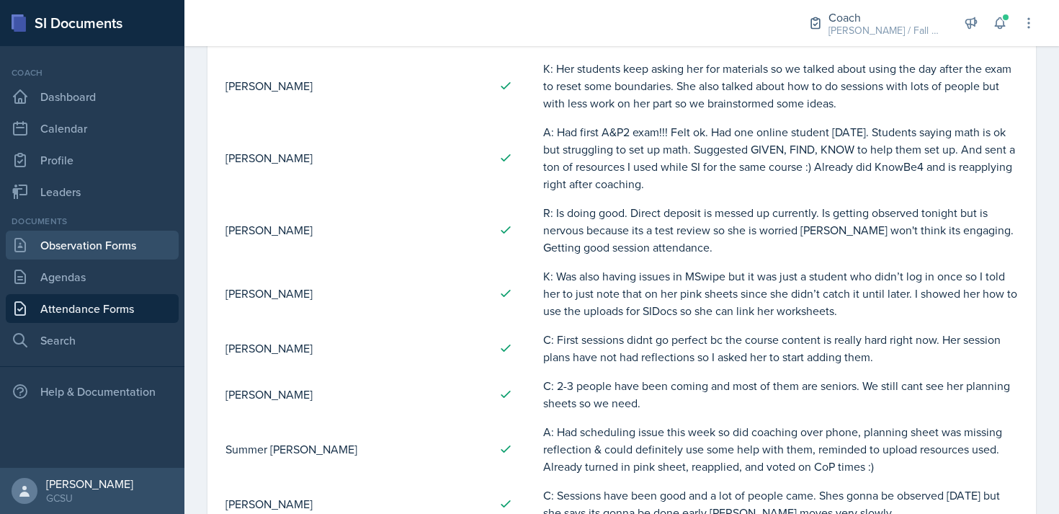
click at [97, 256] on link "Observation Forms" at bounding box center [92, 245] width 173 height 29
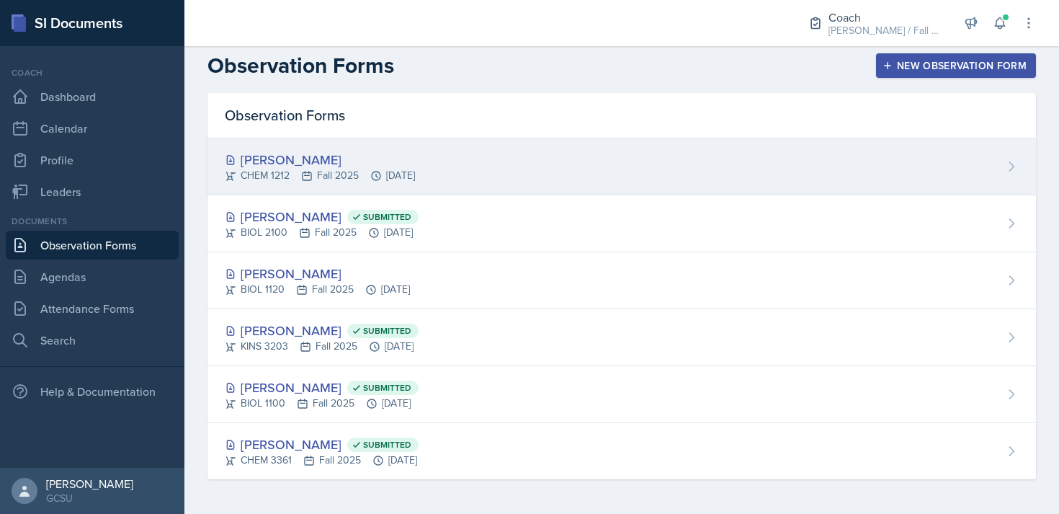
click at [362, 158] on div "[PERSON_NAME]" at bounding box center [320, 159] width 190 height 19
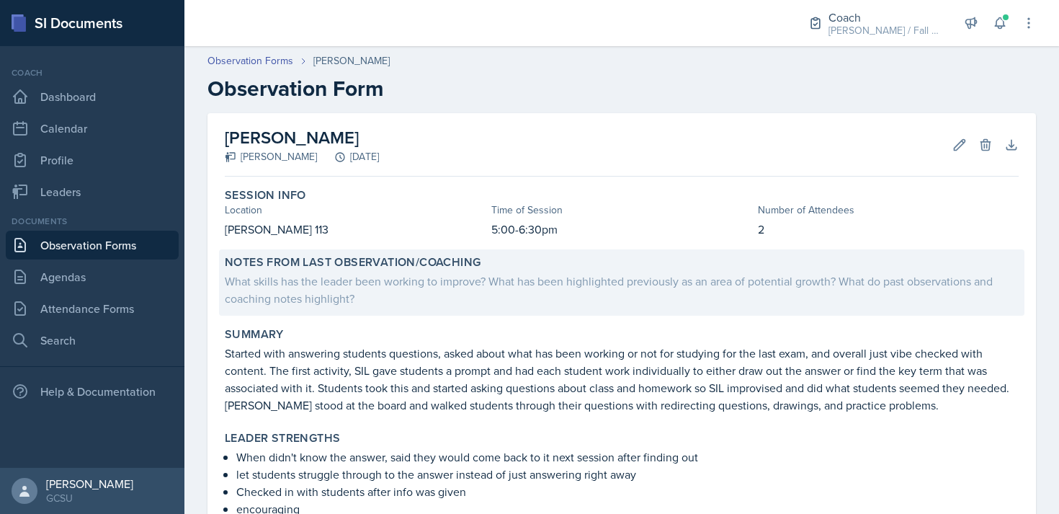
click at [355, 306] on div "What skills has the leader been working to improve? What has been highlighted p…" at bounding box center [622, 289] width 794 height 35
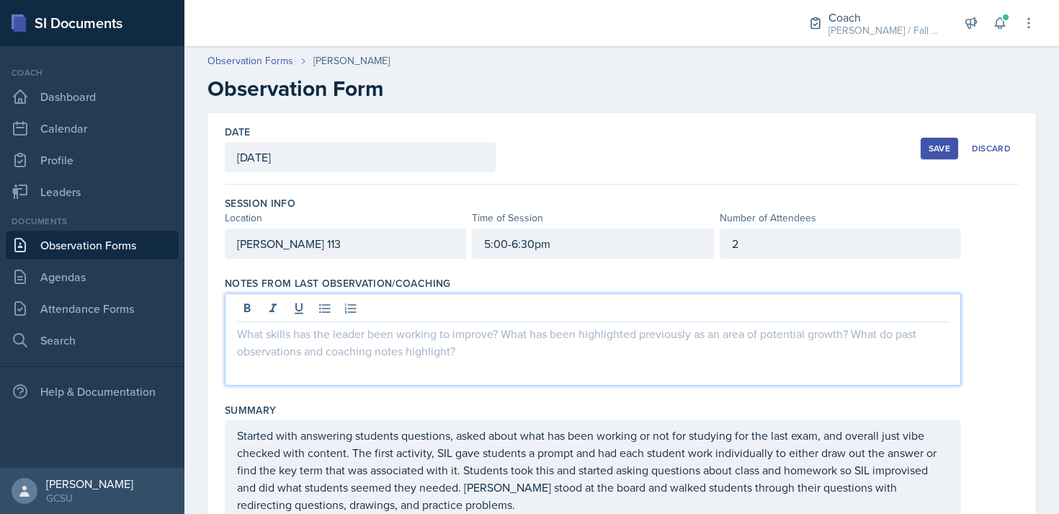
click at [350, 310] on div at bounding box center [593, 339] width 736 height 92
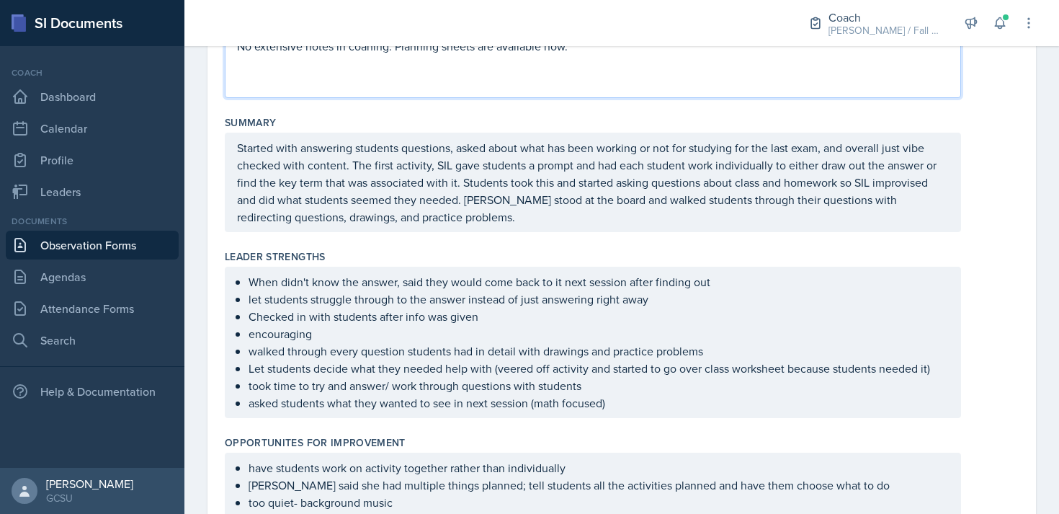
scroll to position [530, 0]
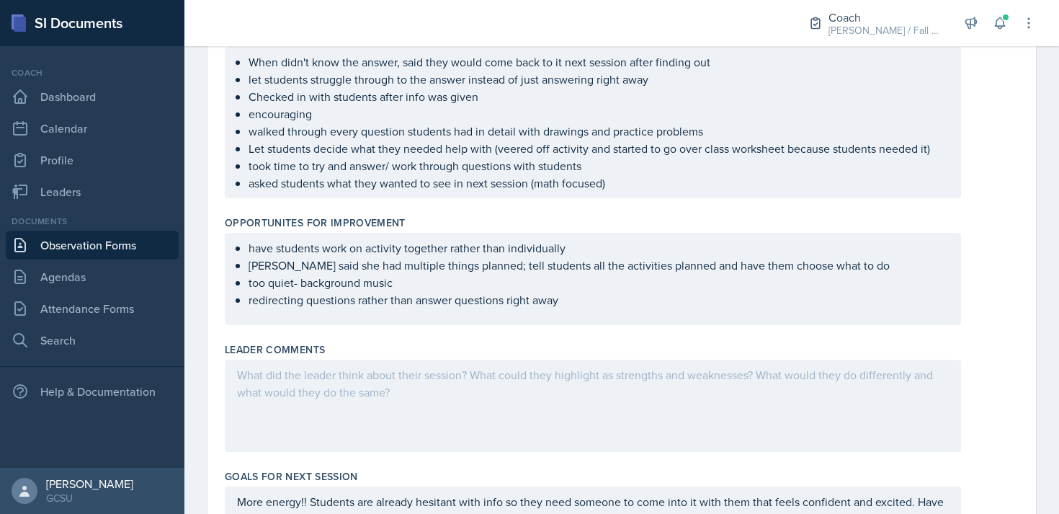
click at [631, 186] on p "asked students what they wanted to see in next session (math focused)" at bounding box center [599, 182] width 700 height 17
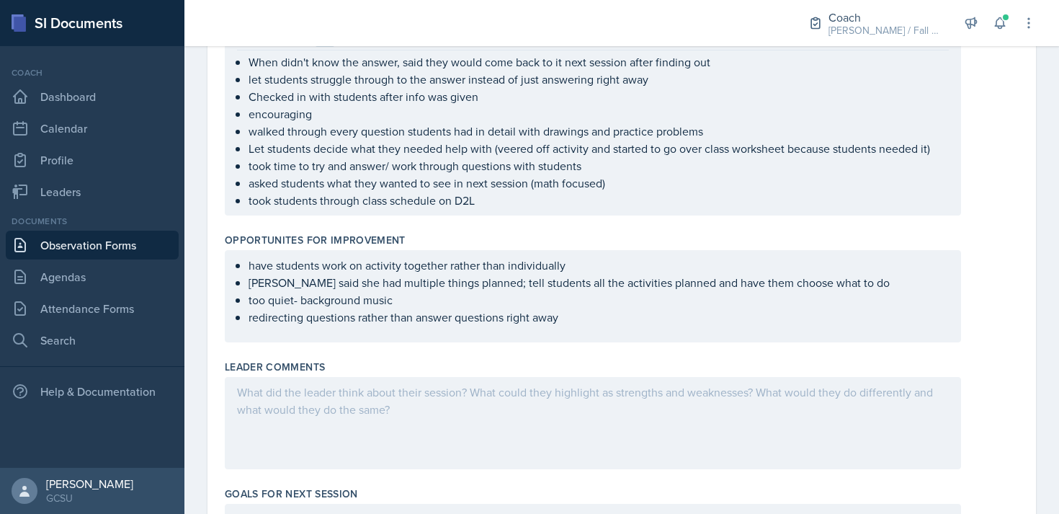
click at [633, 239] on div "Opportunites for Improvement" at bounding box center [622, 240] width 794 height 14
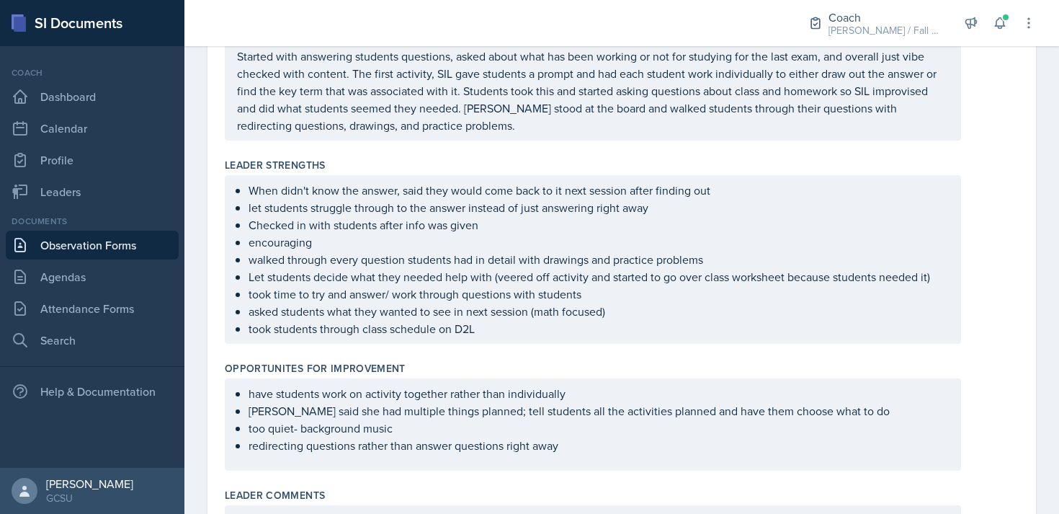
scroll to position [0, 0]
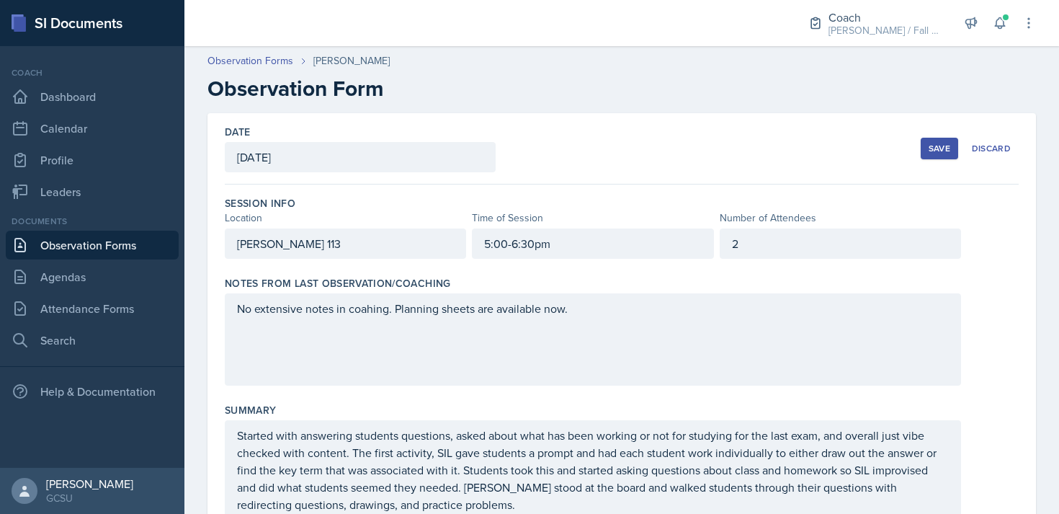
click at [633, 141] on button "Save" at bounding box center [939, 149] width 37 height 22
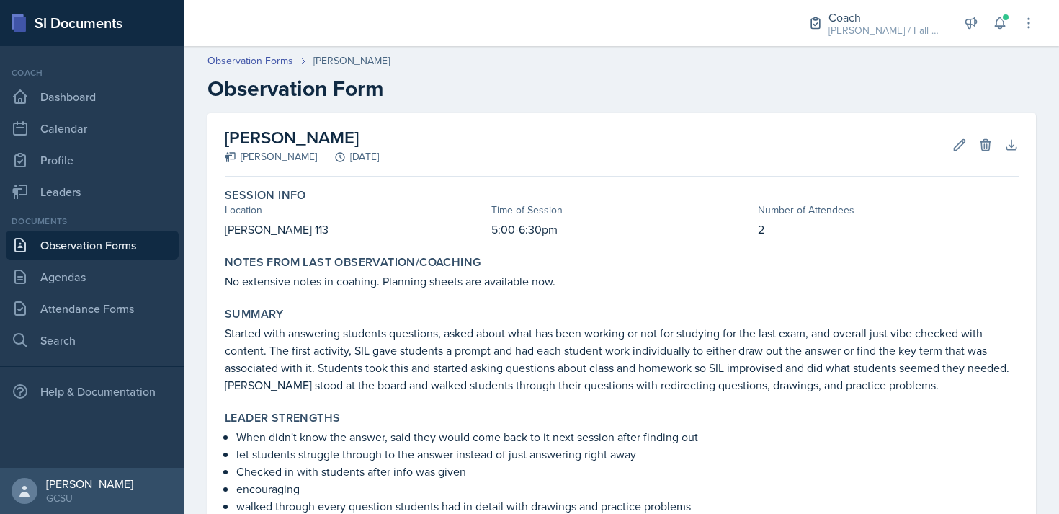
click at [633, 153] on div "[PERSON_NAME] Ren Peribonio [DATE] Edit Delete Download Autosaving" at bounding box center [622, 144] width 794 height 63
click at [633, 148] on icon at bounding box center [959, 145] width 14 height 14
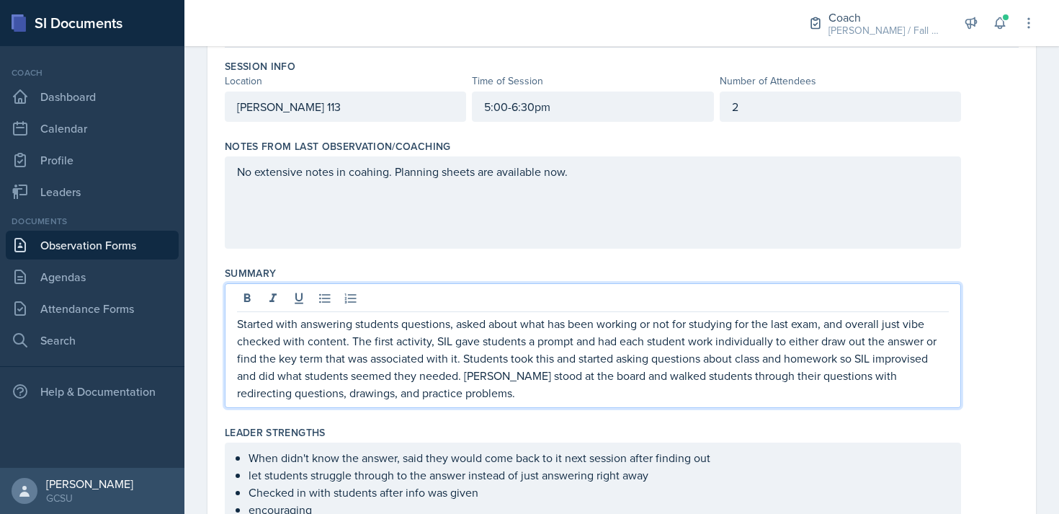
click at [534, 366] on p "Started with answering students questions, asked about what has been working or…" at bounding box center [593, 358] width 712 height 86
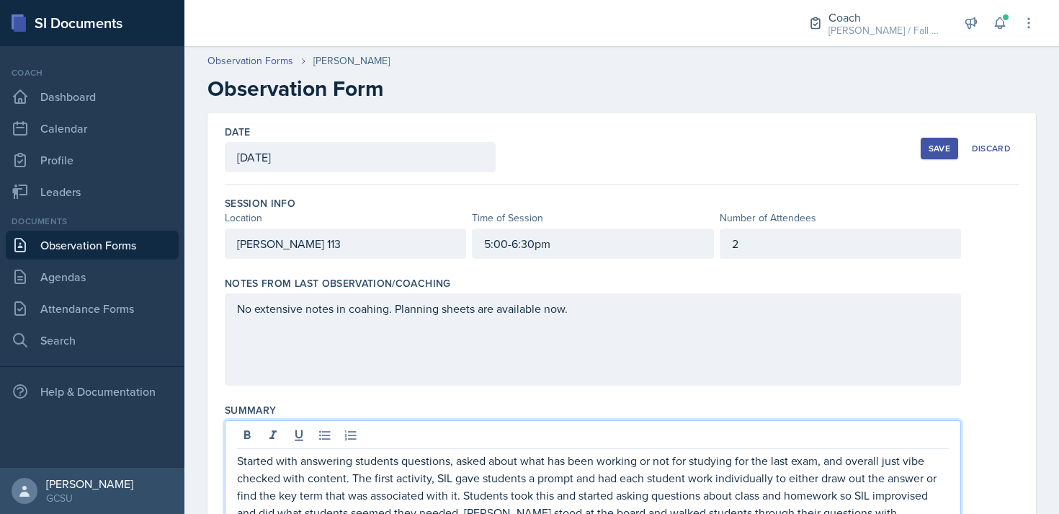
click at [633, 140] on button "Save" at bounding box center [939, 149] width 37 height 22
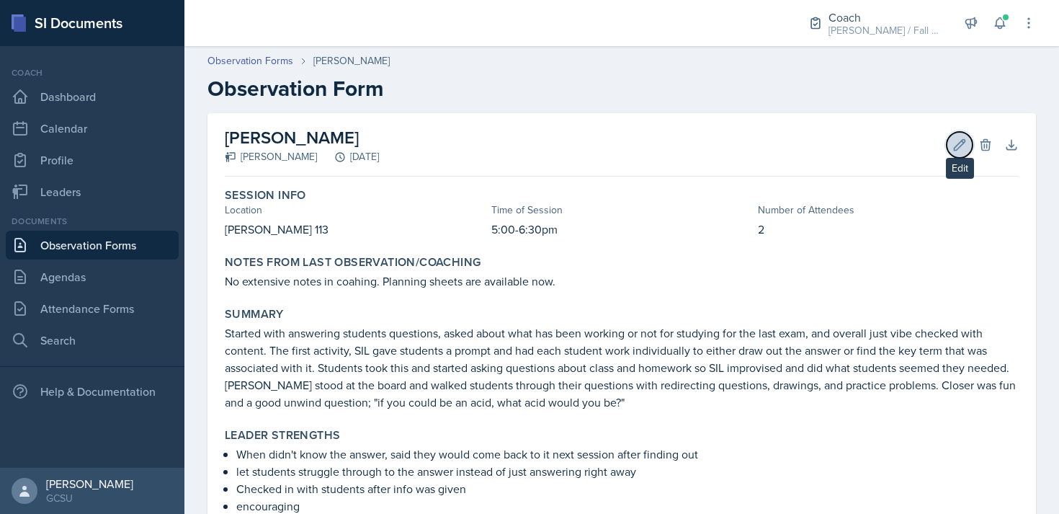
click at [633, 148] on icon at bounding box center [960, 144] width 11 height 11
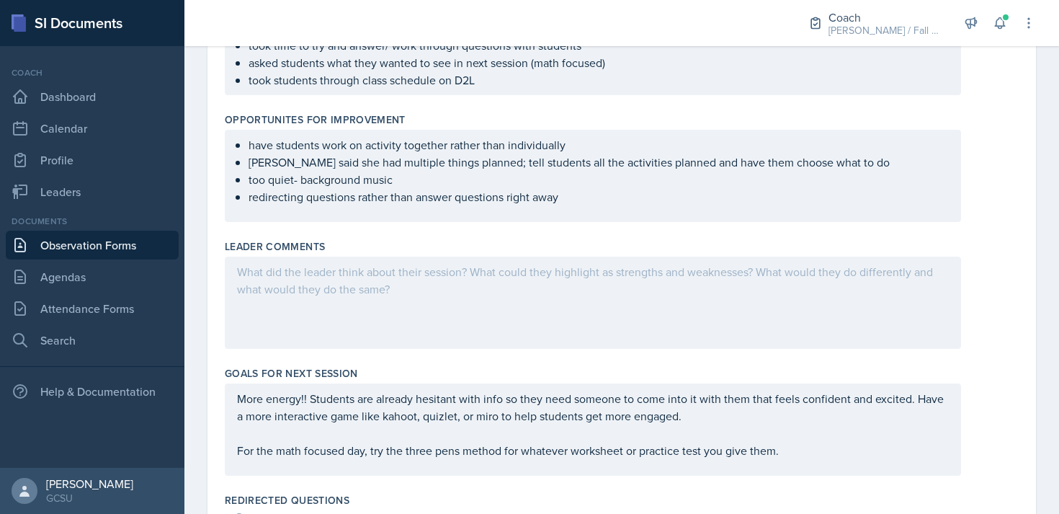
click at [419, 263] on p at bounding box center [593, 271] width 712 height 17
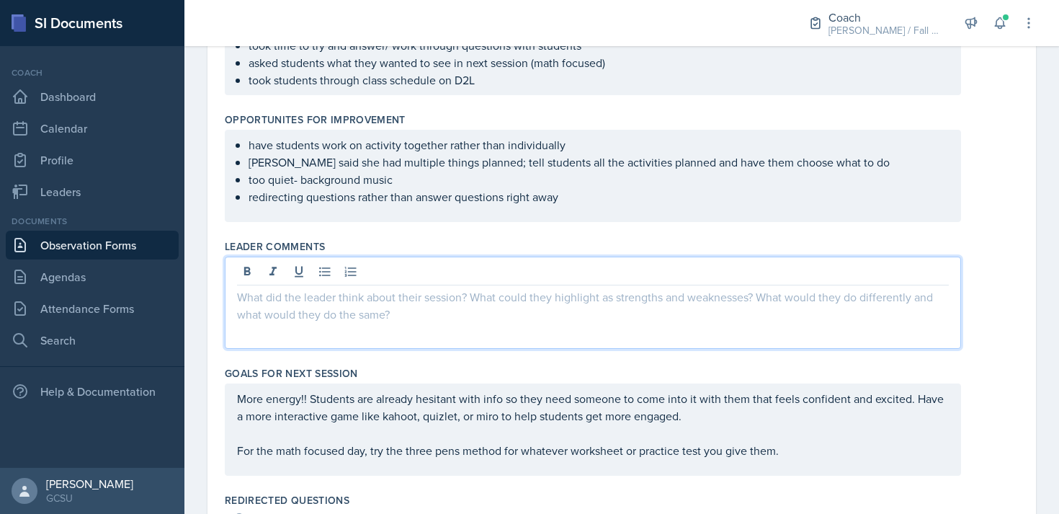
scroll to position [670, 0]
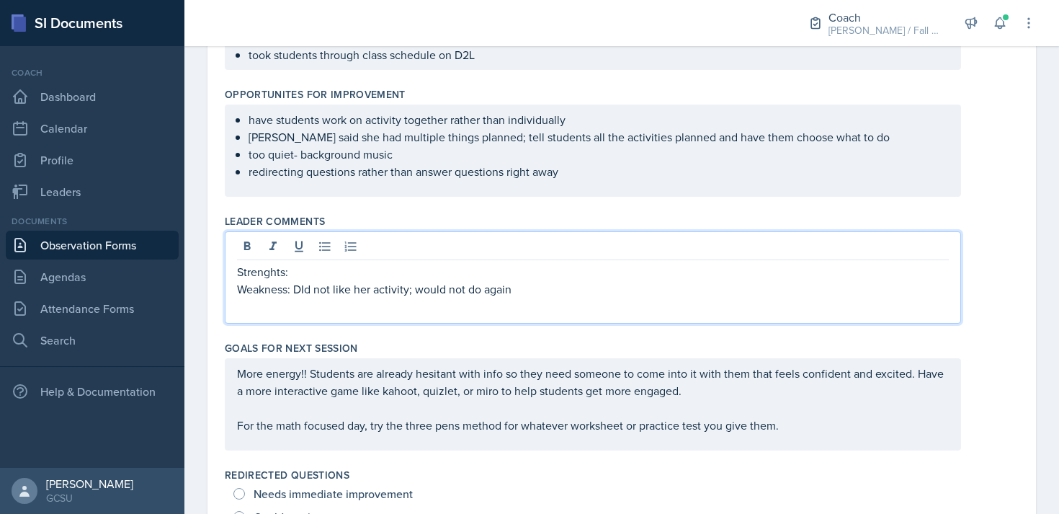
click at [305, 280] on p "Weakness: DId not like her activity; would not do again" at bounding box center [593, 288] width 712 height 17
click at [303, 263] on p "Strenghts:" at bounding box center [593, 271] width 712 height 17
click at [559, 280] on p "Weakness: Did not like her activity; would not do again" at bounding box center [593, 288] width 712 height 17
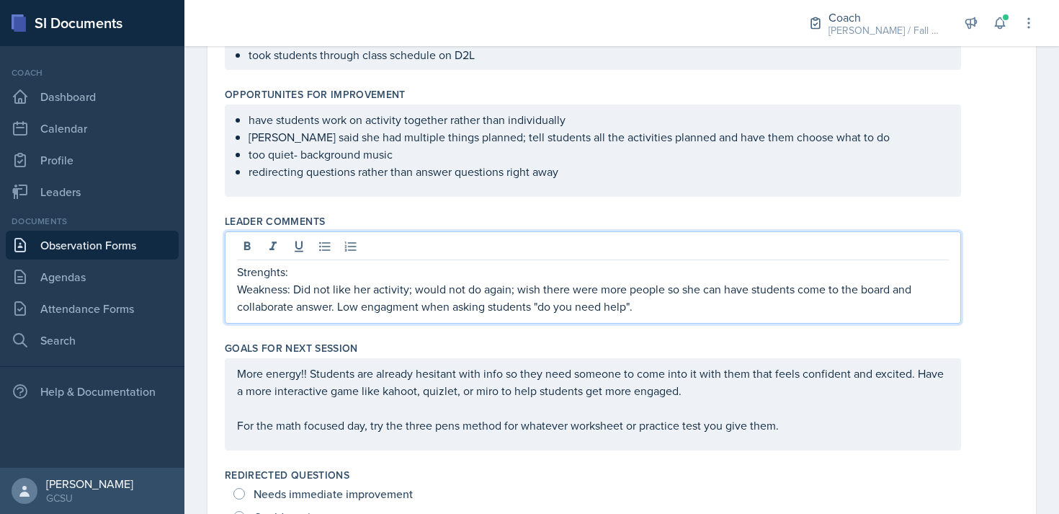
click at [353, 263] on p "Strenghts:" at bounding box center [593, 271] width 712 height 17
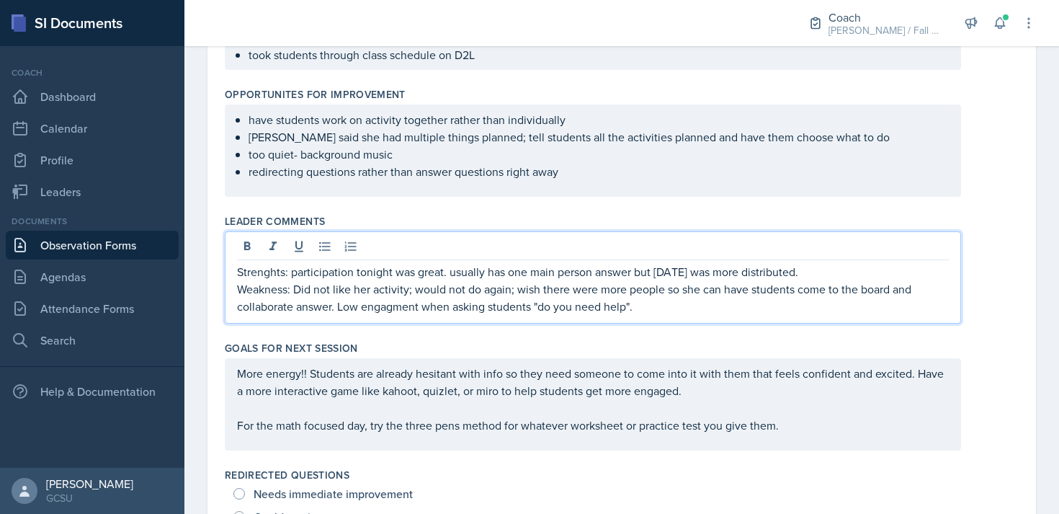
click at [633, 295] on p "Weakness: Did not like her activity; would not do again; wish there were more p…" at bounding box center [593, 297] width 712 height 35
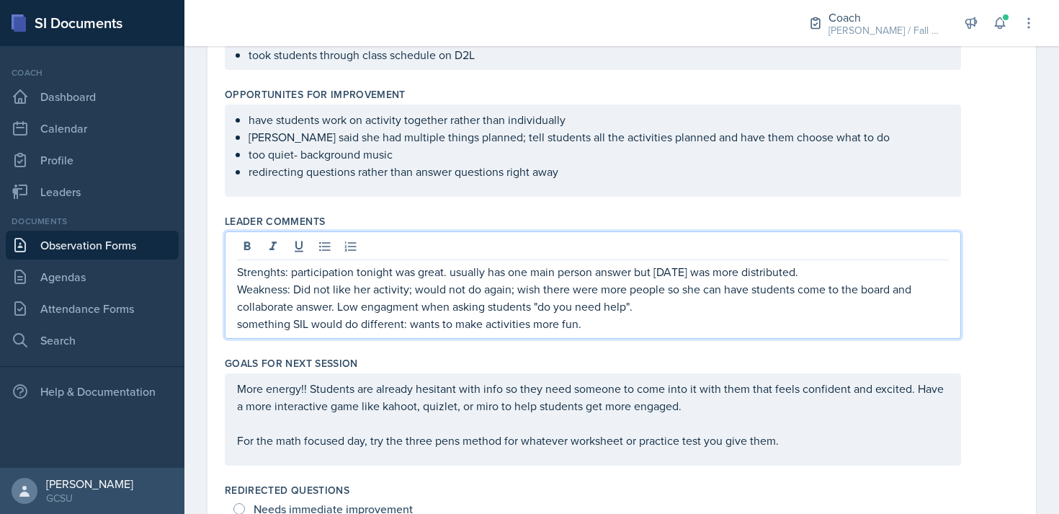
click at [633, 286] on p "Weakness: Did not like her activity; would not do again; wish there were more p…" at bounding box center [593, 297] width 712 height 35
click at [633, 315] on p "something SIL would do different: wants to make activities more fun." at bounding box center [593, 323] width 712 height 17
drag, startPoint x: 287, startPoint y: 256, endPoint x: 228, endPoint y: 256, distance: 59.1
click at [228, 256] on div "Strenghts: participation tonight was great. usually has one main person answer …" at bounding box center [593, 284] width 736 height 107
drag, startPoint x: 291, startPoint y: 275, endPoint x: 226, endPoint y: 274, distance: 64.9
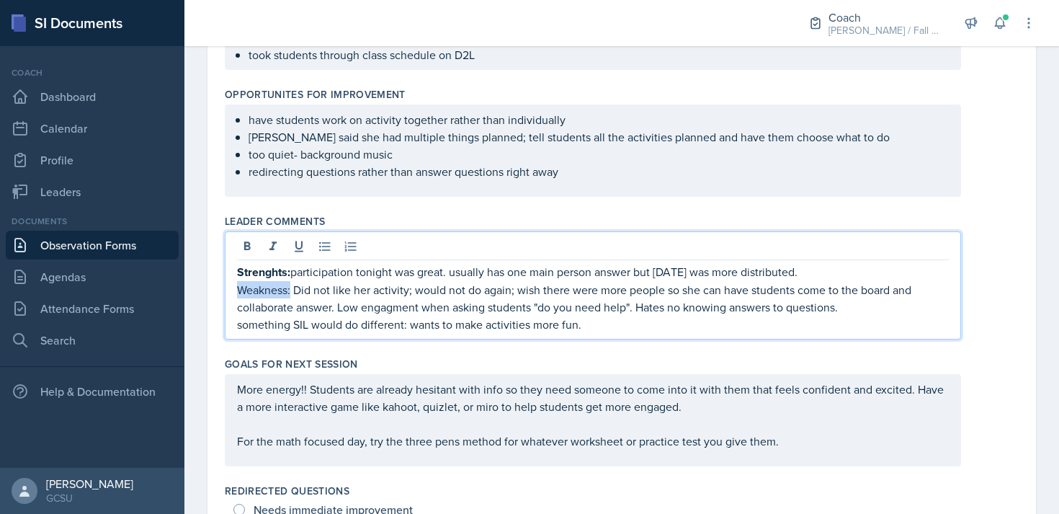
click at [226, 274] on div "Strenghts: participation tonight was great. usually has one main person answer …" at bounding box center [593, 285] width 736 height 108
drag, startPoint x: 408, startPoint y: 309, endPoint x: 235, endPoint y: 313, distance: 173.7
click at [235, 313] on div "Strenghts: participation tonight was great. usually has one main person answer …" at bounding box center [593, 285] width 736 height 109
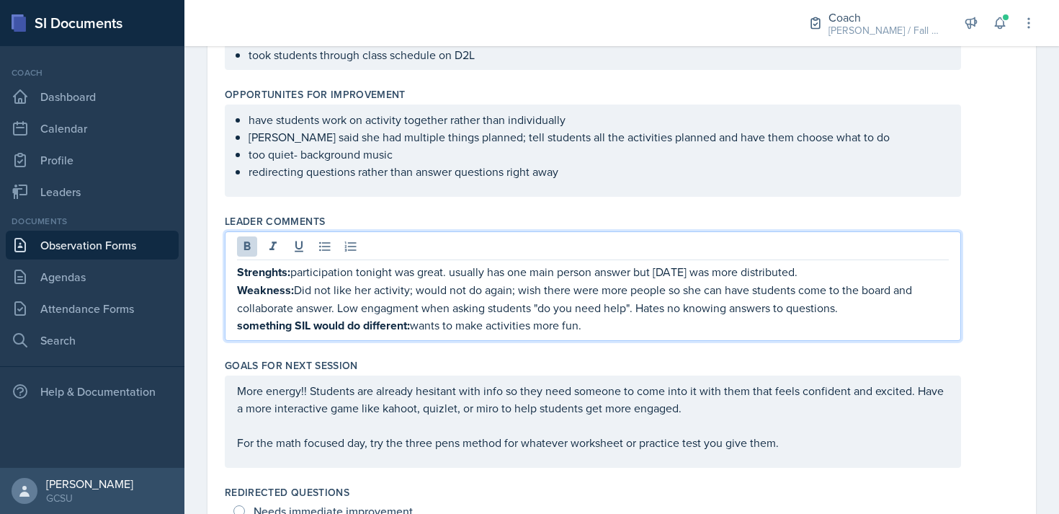
click at [610, 316] on p "something SIL would do different: wants to make activities more fun." at bounding box center [593, 325] width 712 height 18
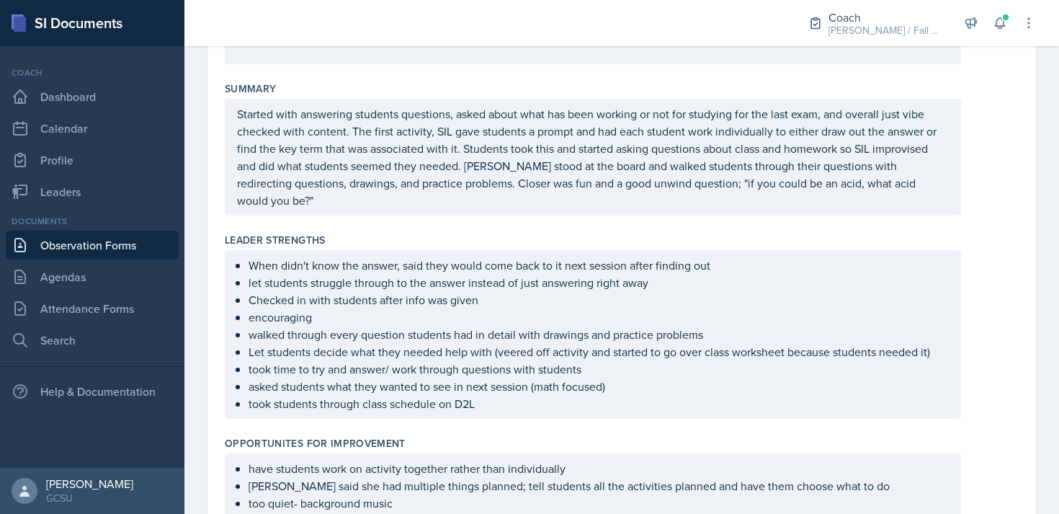
scroll to position [320, 0]
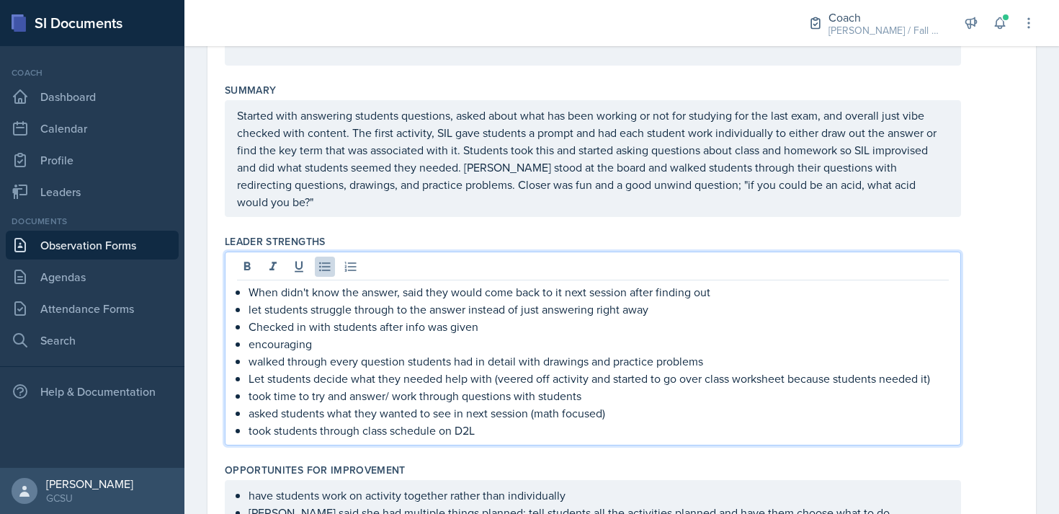
click at [633, 283] on p "When didn't know the answer, said they would come back to it next session after…" at bounding box center [599, 291] width 700 height 17
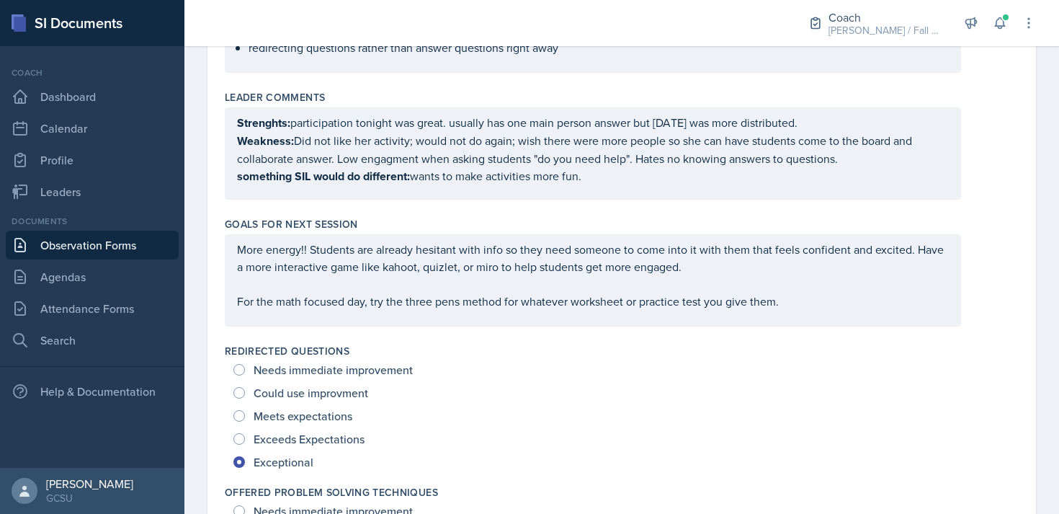
scroll to position [831, 0]
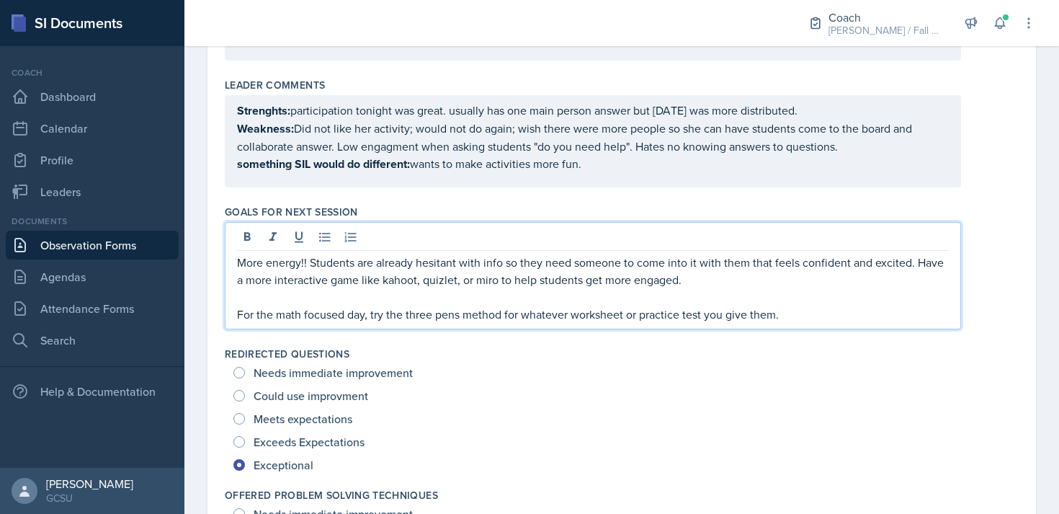
click at [633, 254] on p "More energy!! Students are already hesitant with info so they need someone to c…" at bounding box center [593, 271] width 712 height 35
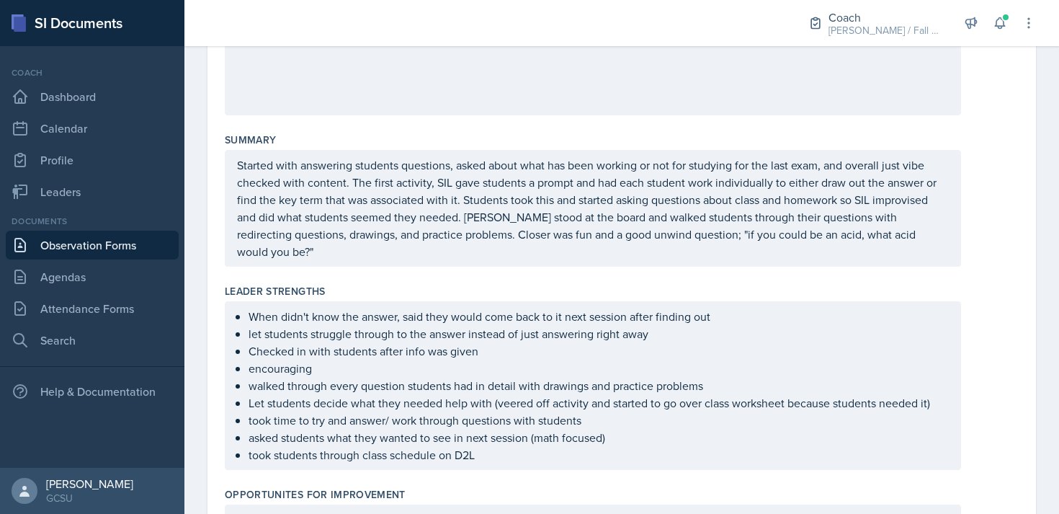
scroll to position [0, 0]
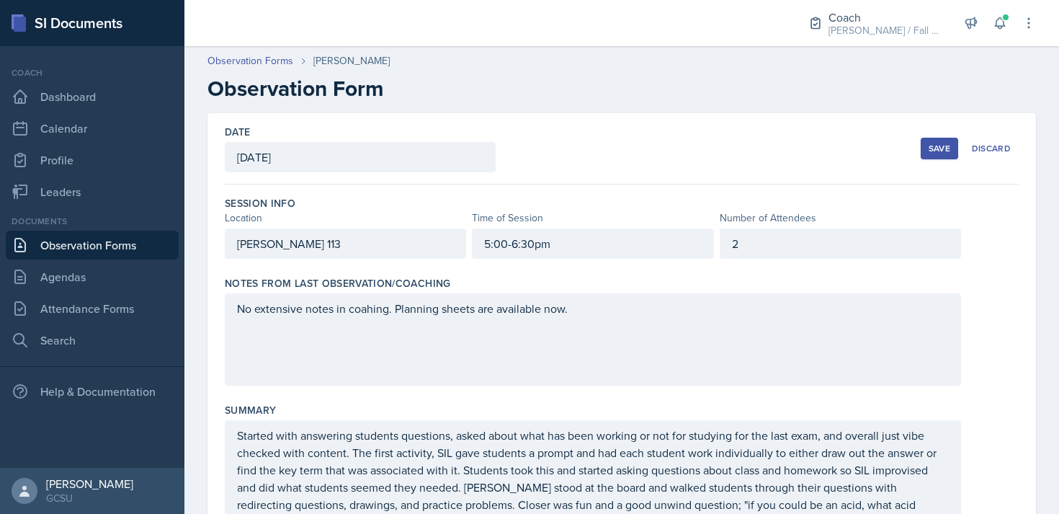
click at [633, 143] on div "Save" at bounding box center [940, 149] width 22 height 12
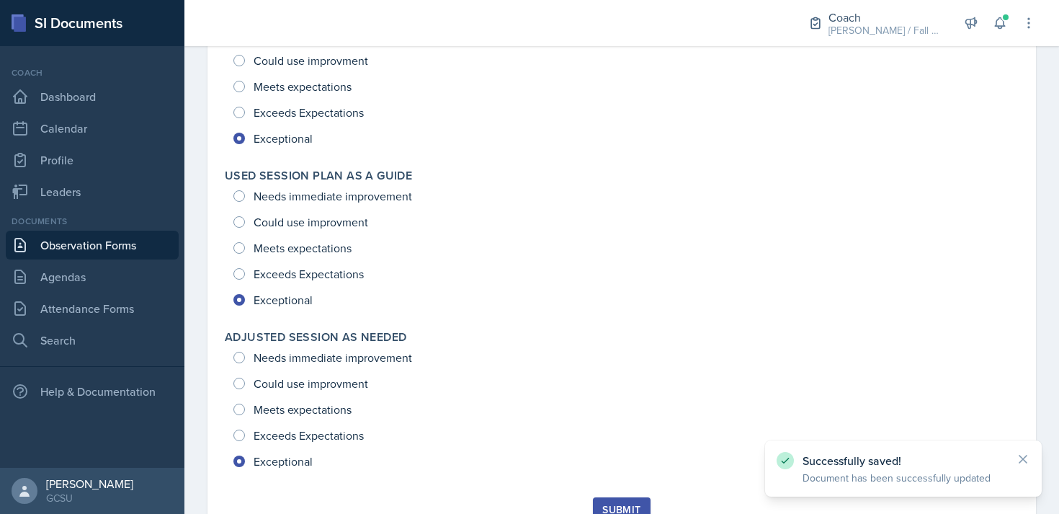
scroll to position [2271, 0]
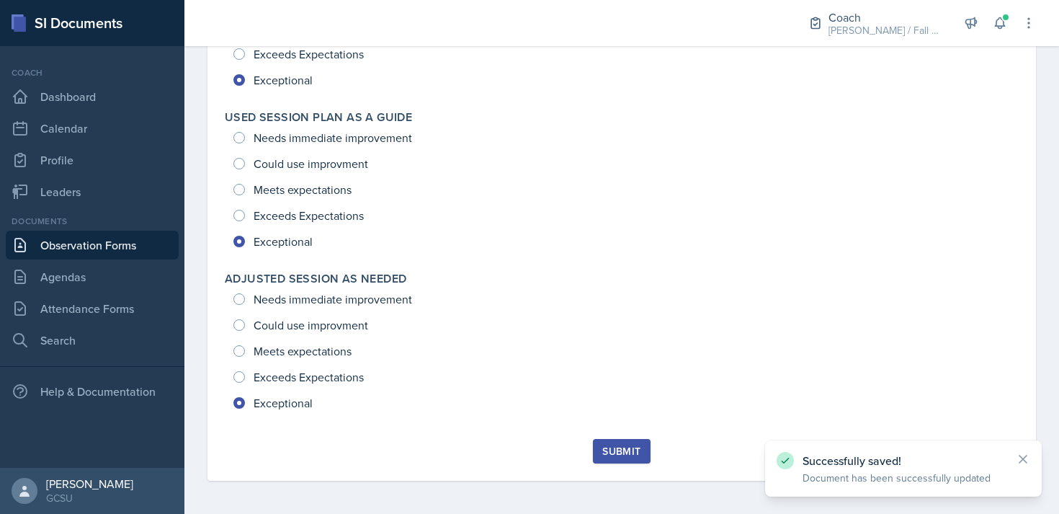
click at [630, 447] on div "Submit" at bounding box center [621, 451] width 38 height 12
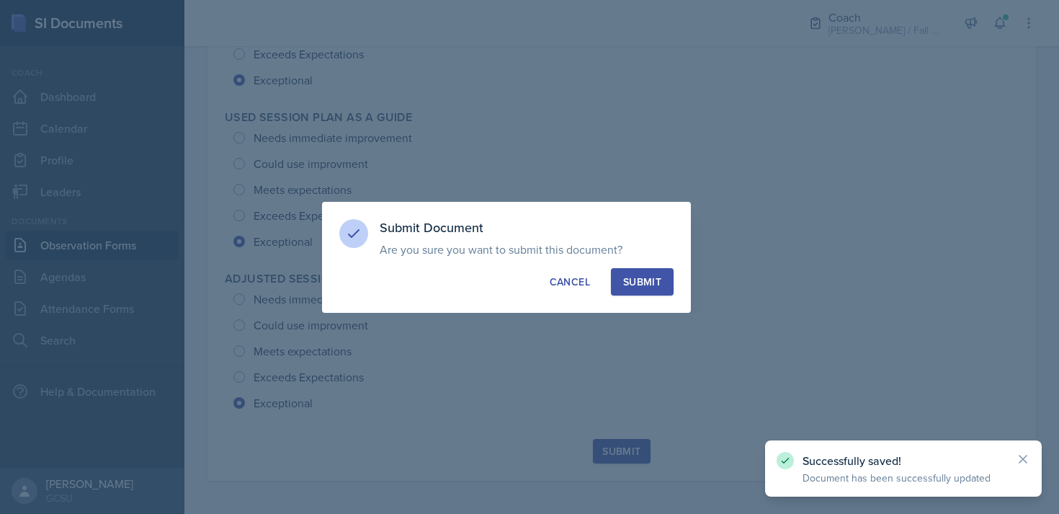
click at [633, 282] on div "Submit" at bounding box center [642, 281] width 38 height 14
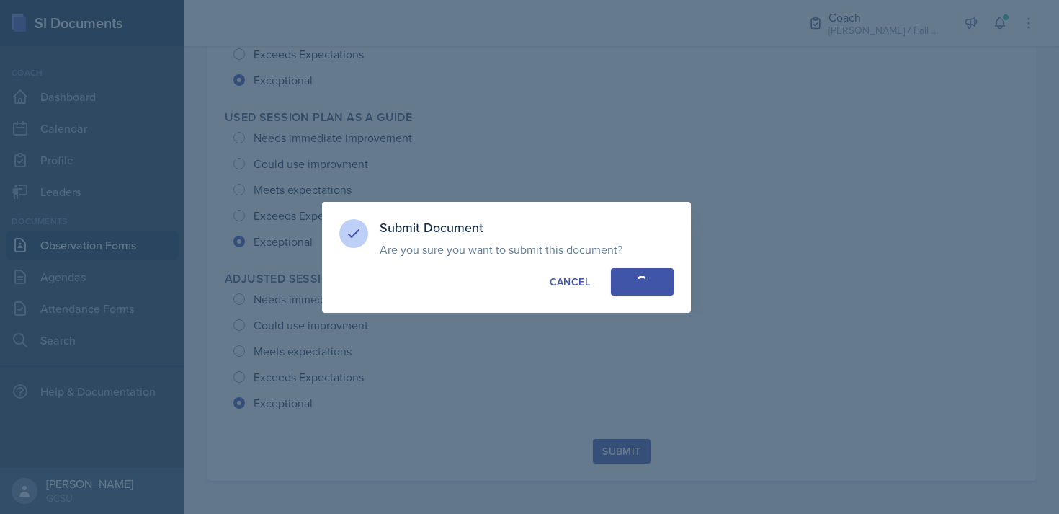
radio input "true"
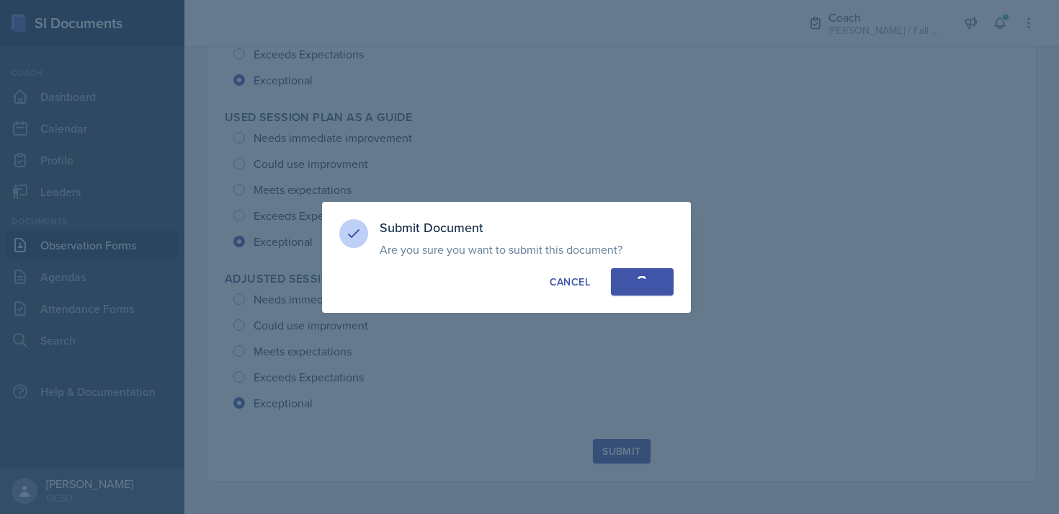
radio input "true"
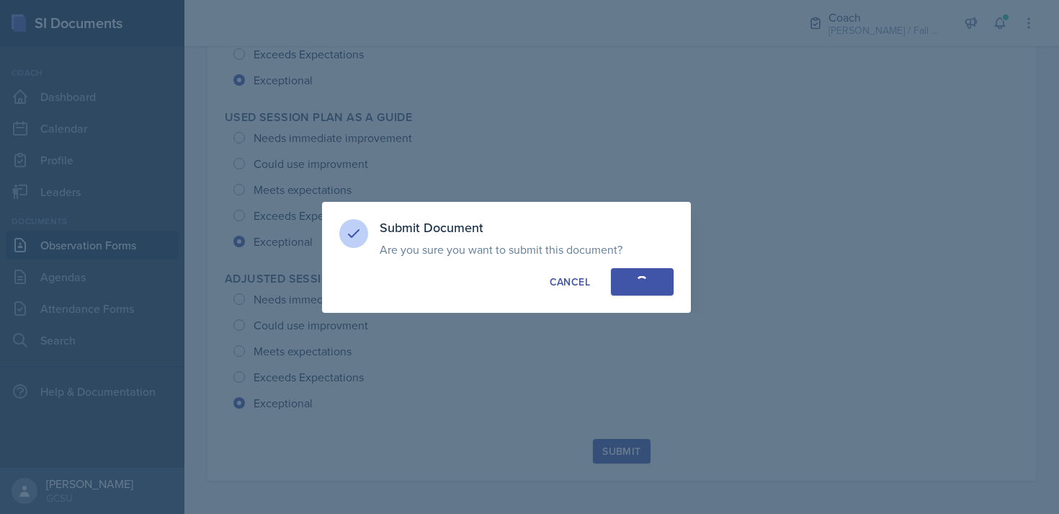
radio input "true"
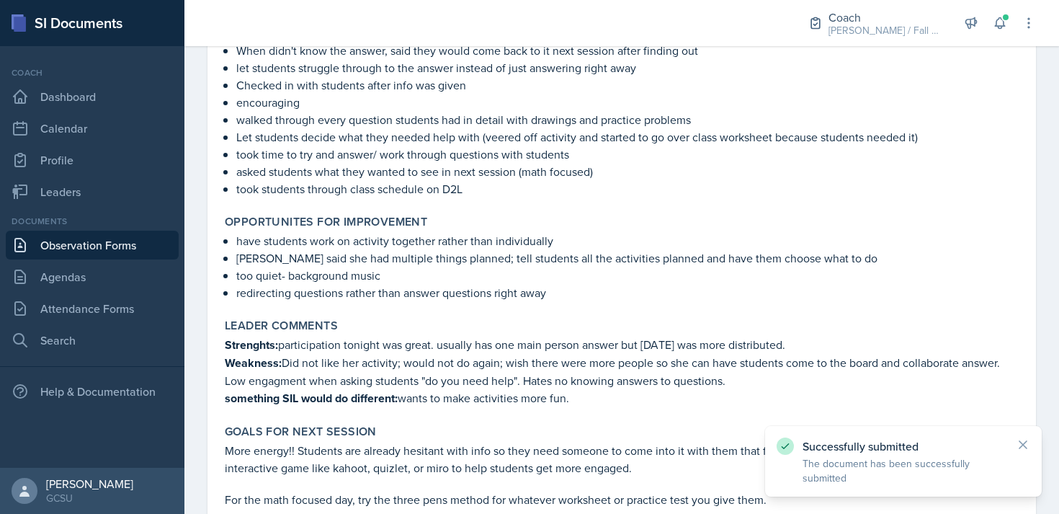
scroll to position [0, 0]
